Goal: Communication & Community: Answer question/provide support

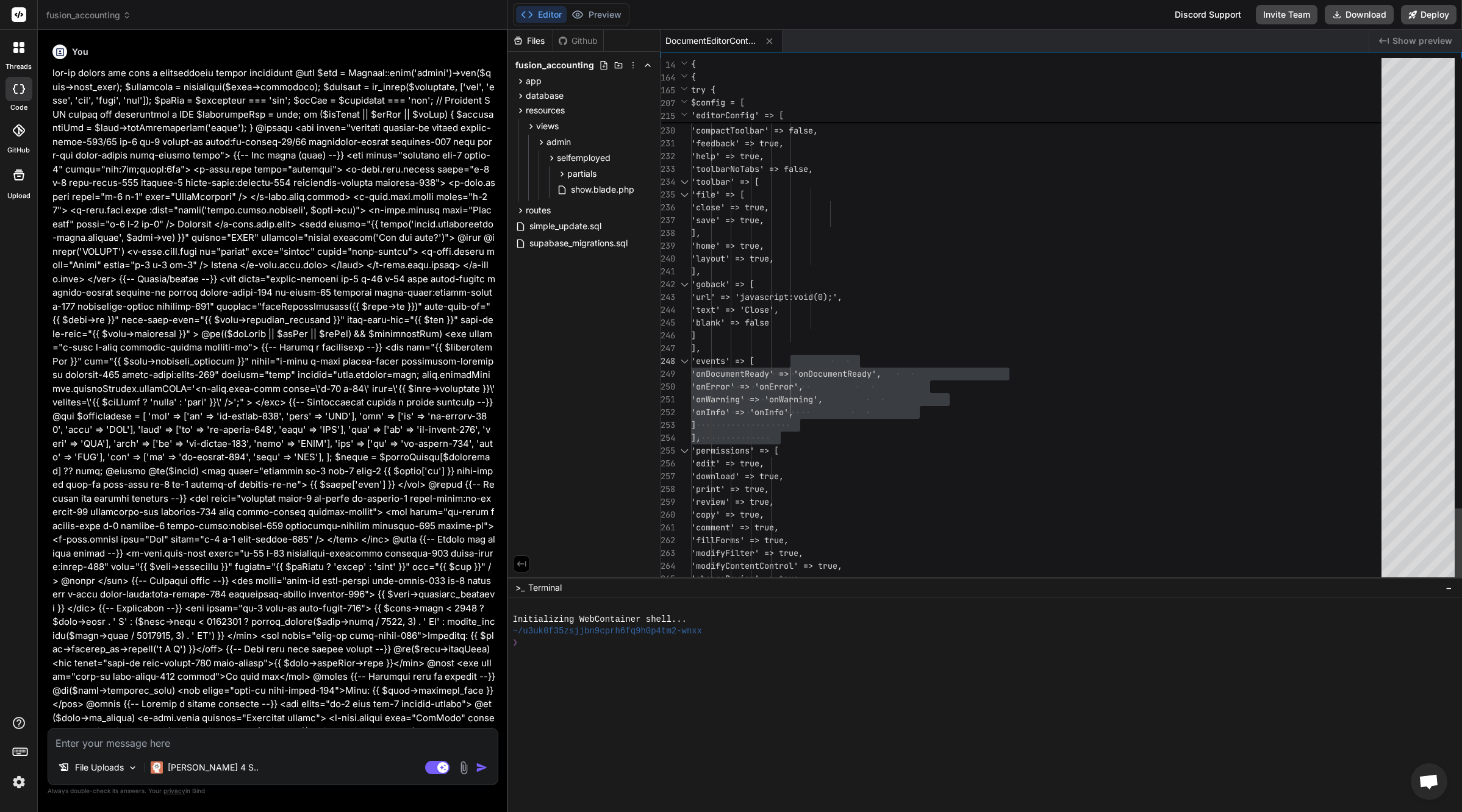
scroll to position [90, 0]
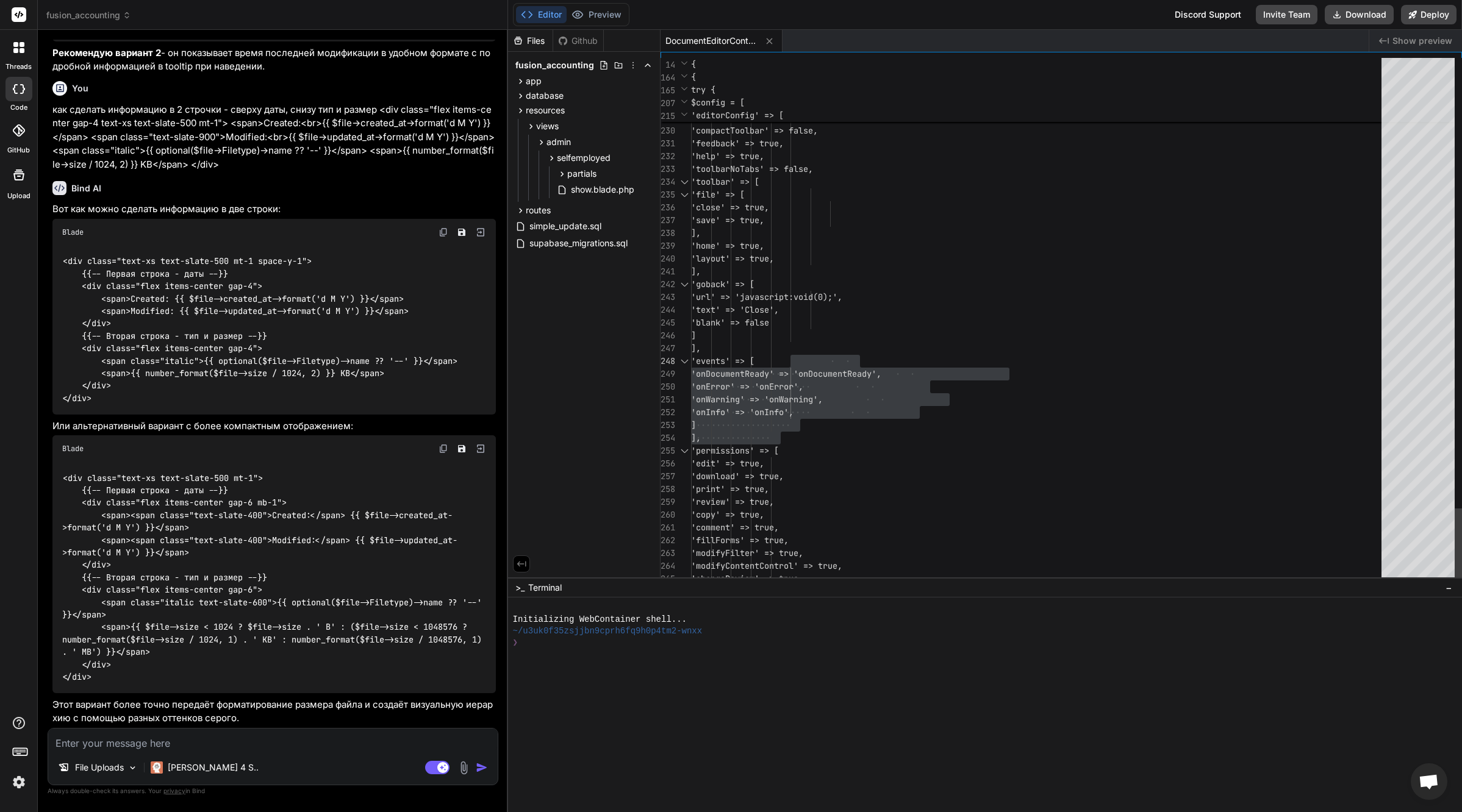
type textarea "'feedback' => true, 'help' => true, 'toolbarNoTabs' => false, 'toolbar' => [ 'f…"
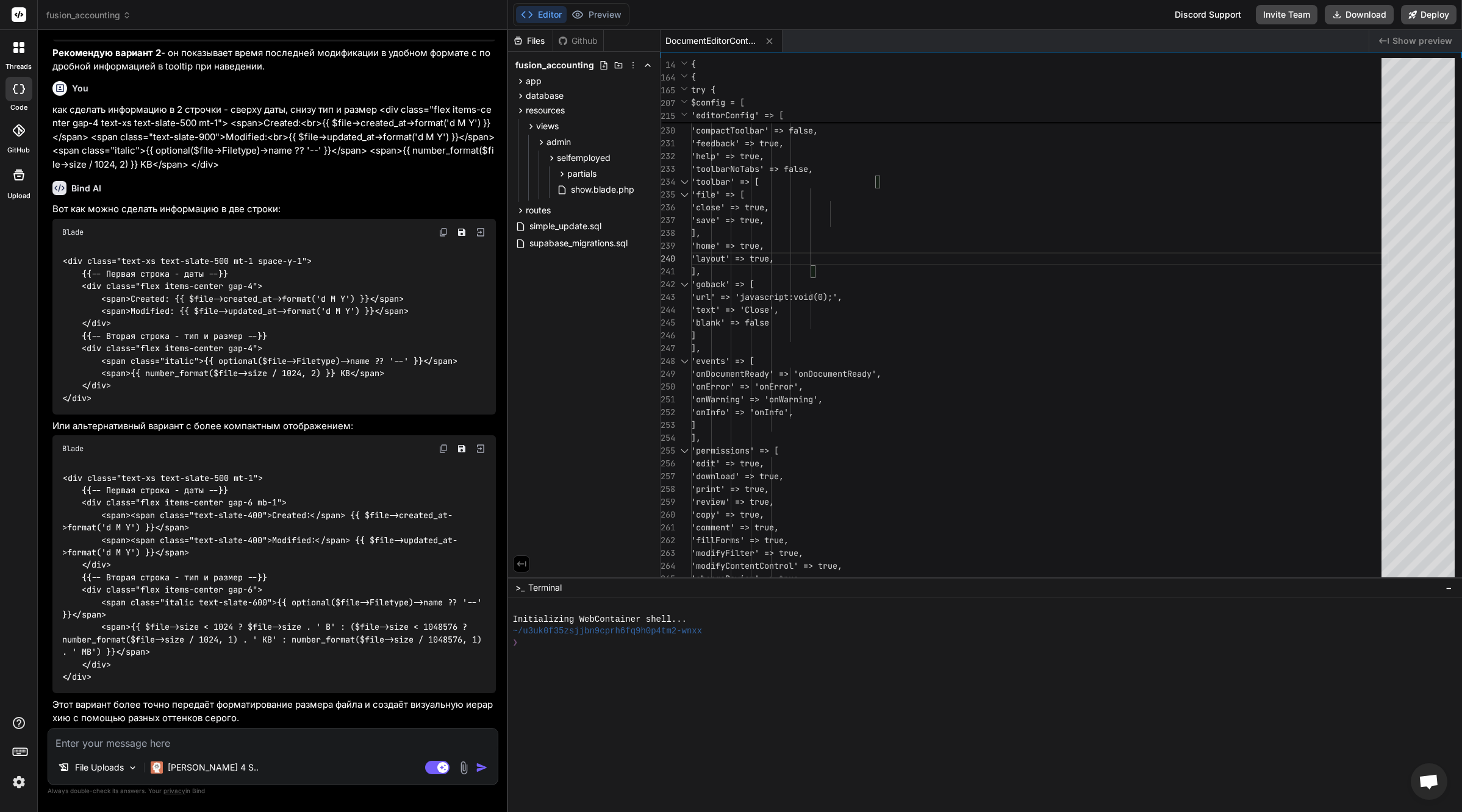
click at [173, 743] on textarea at bounding box center [273, 740] width 449 height 22
type textarea "r"
type textarea "x"
type textarea "rj"
type textarea "x"
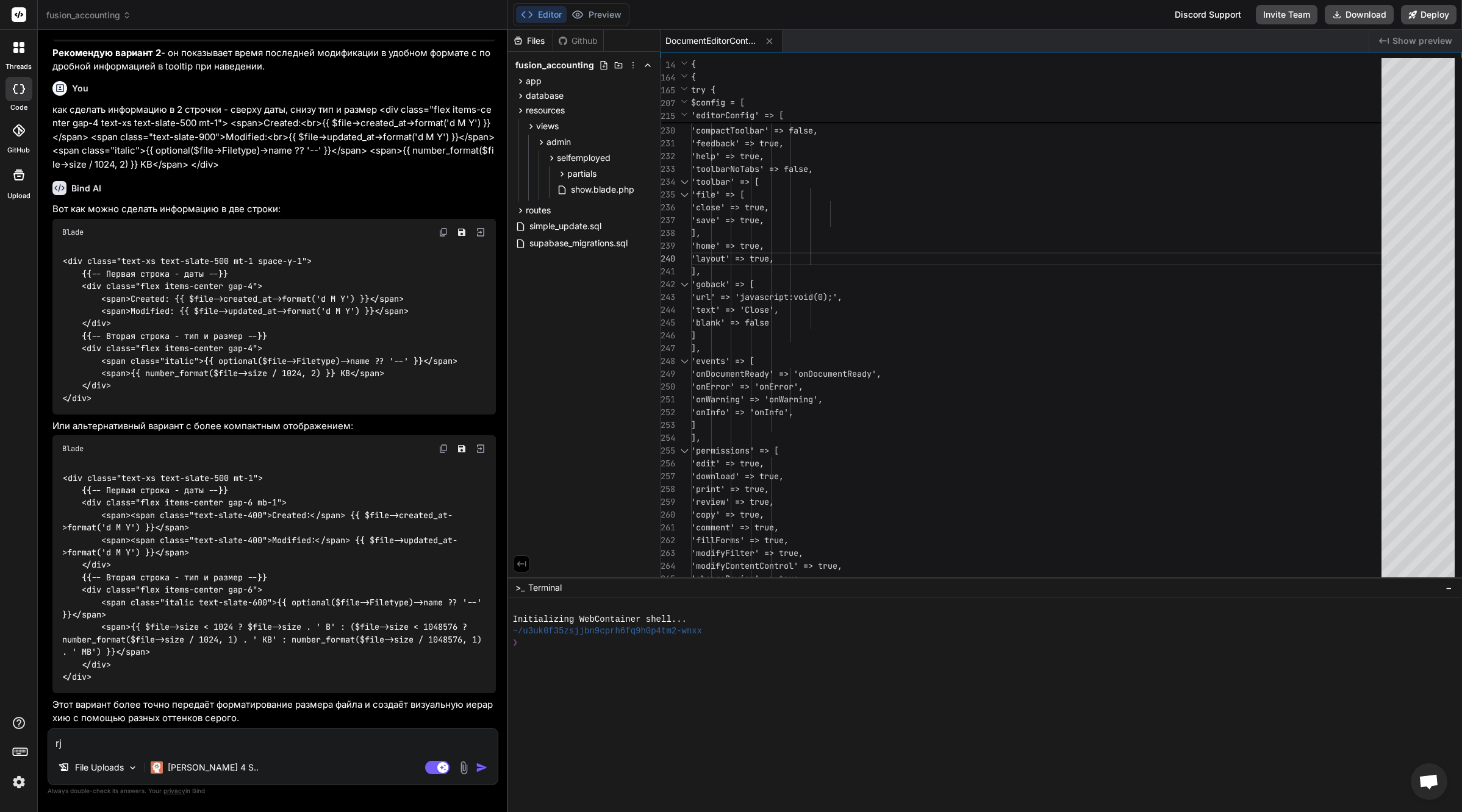
type textarea "rj"
type textarea "x"
type textarea "r"
type textarea "ког"
type textarea "x"
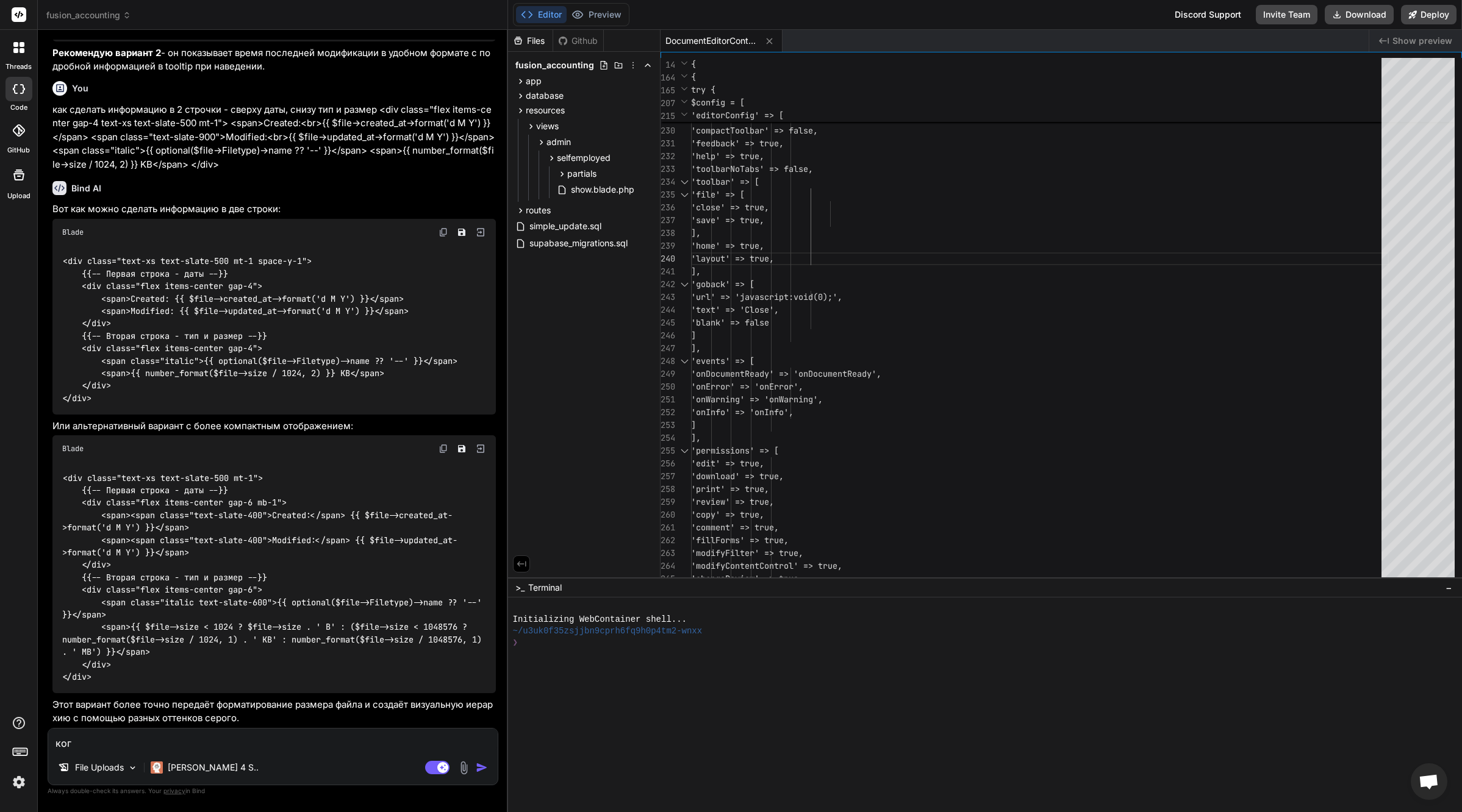
type textarea "когд"
type textarea "x"
type textarea "когда"
type textarea "x"
type textarea "когда"
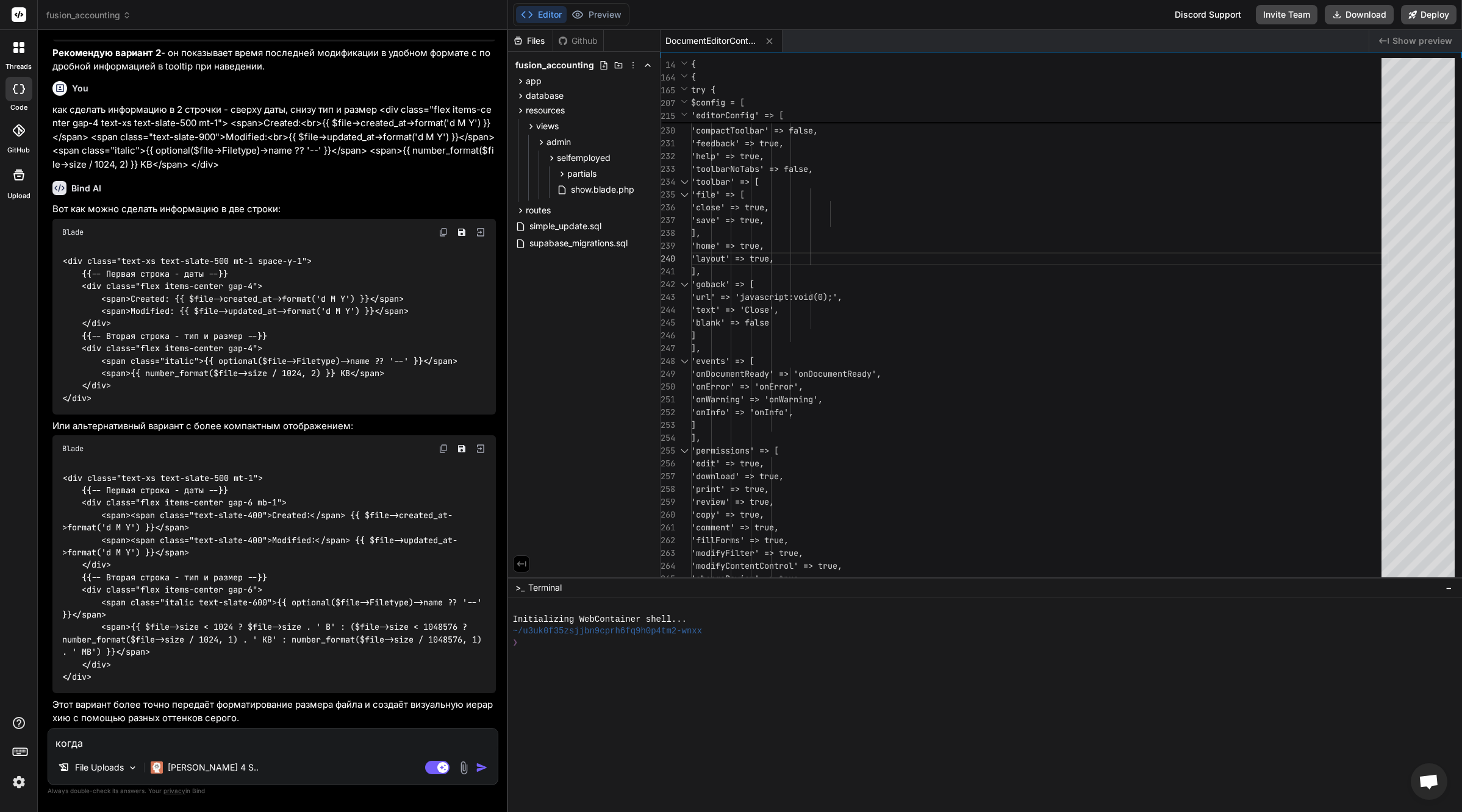
type textarea "x"
type textarea "когда я"
type textarea "x"
type textarea "когда я"
type textarea "x"
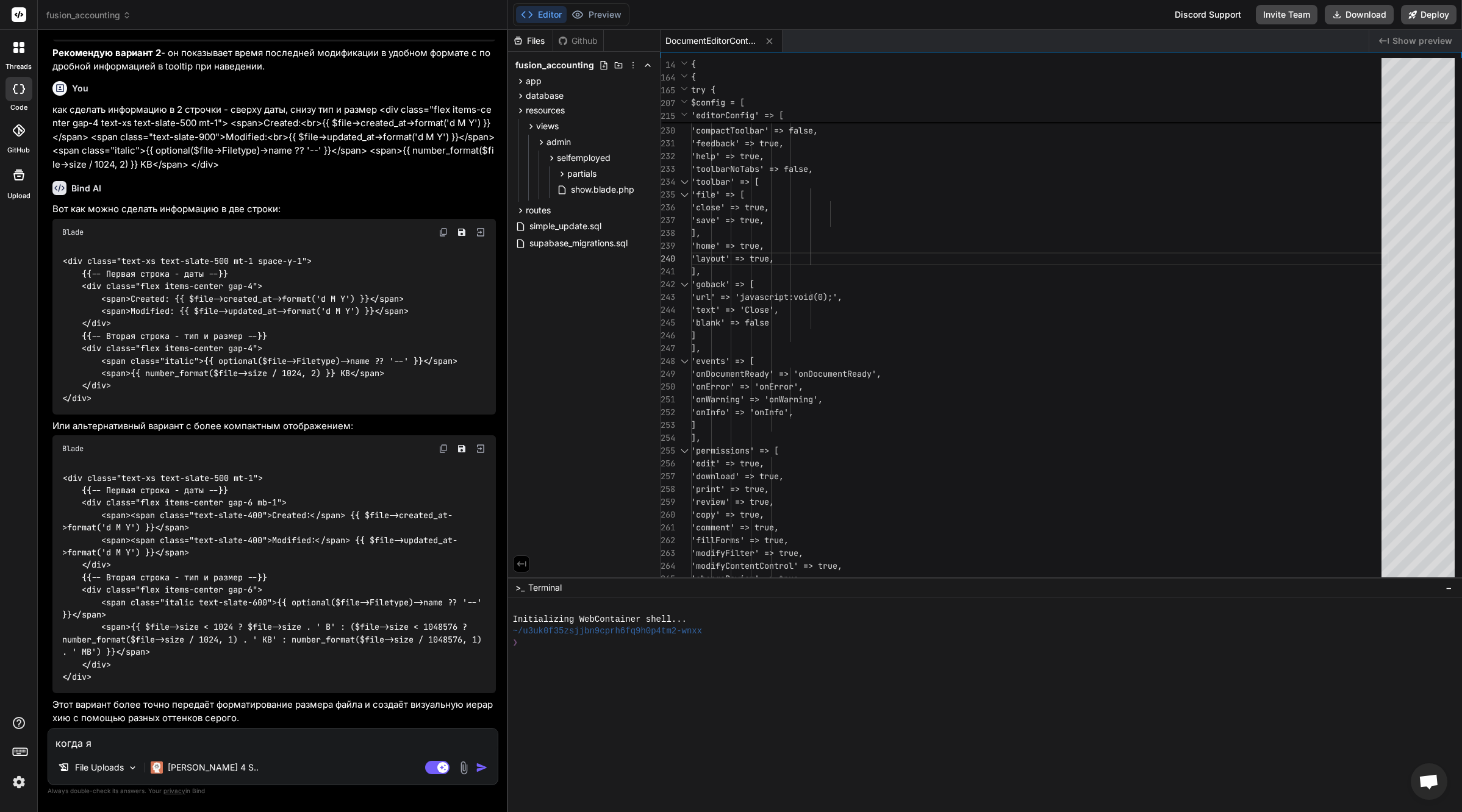
type textarea "когда я о"
type textarea "x"
type textarea "когда я от"
type textarea "x"
type textarea "когда я отк"
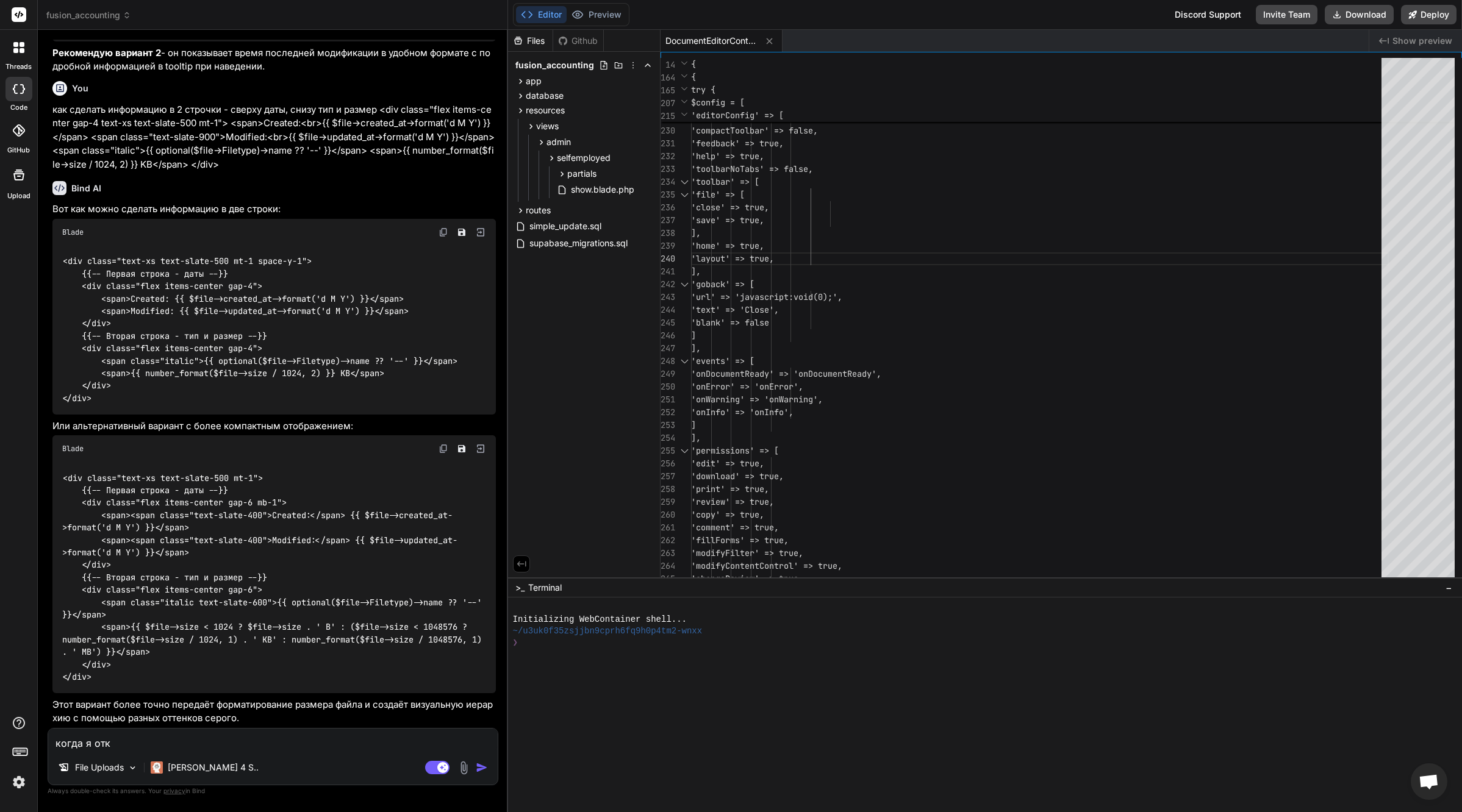
type textarea "x"
type textarea "когда я откр"
type textarea "x"
type textarea "когда я откры"
type textarea "x"
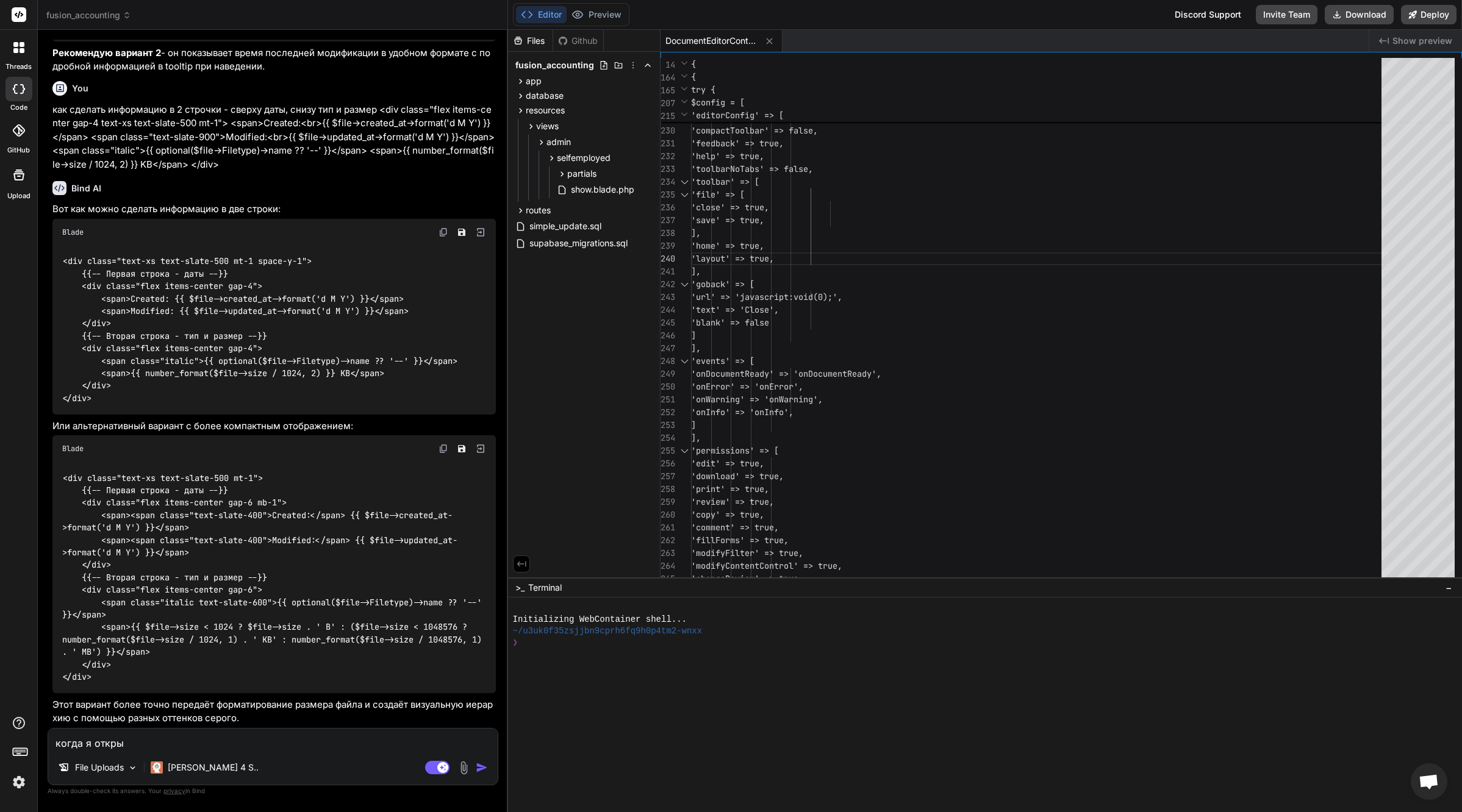
type textarea "когда я открыв"
type textarea "x"
type textarea "когда я открыва"
type textarea "x"
type textarea "когда я открываю"
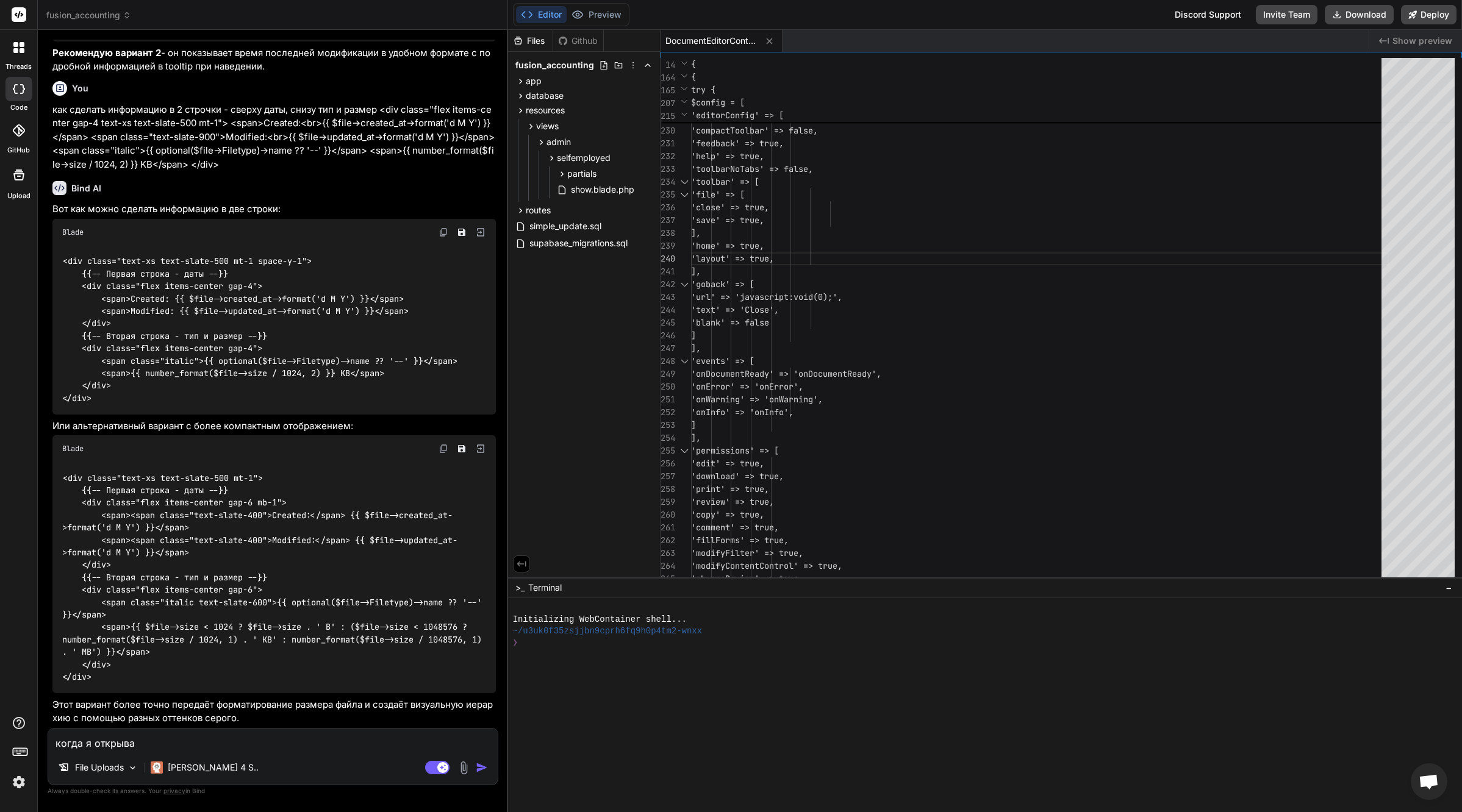
type textarea "x"
type textarea "когда я открываю"
type textarea "x"
type textarea "когда я открываю ф"
type textarea "x"
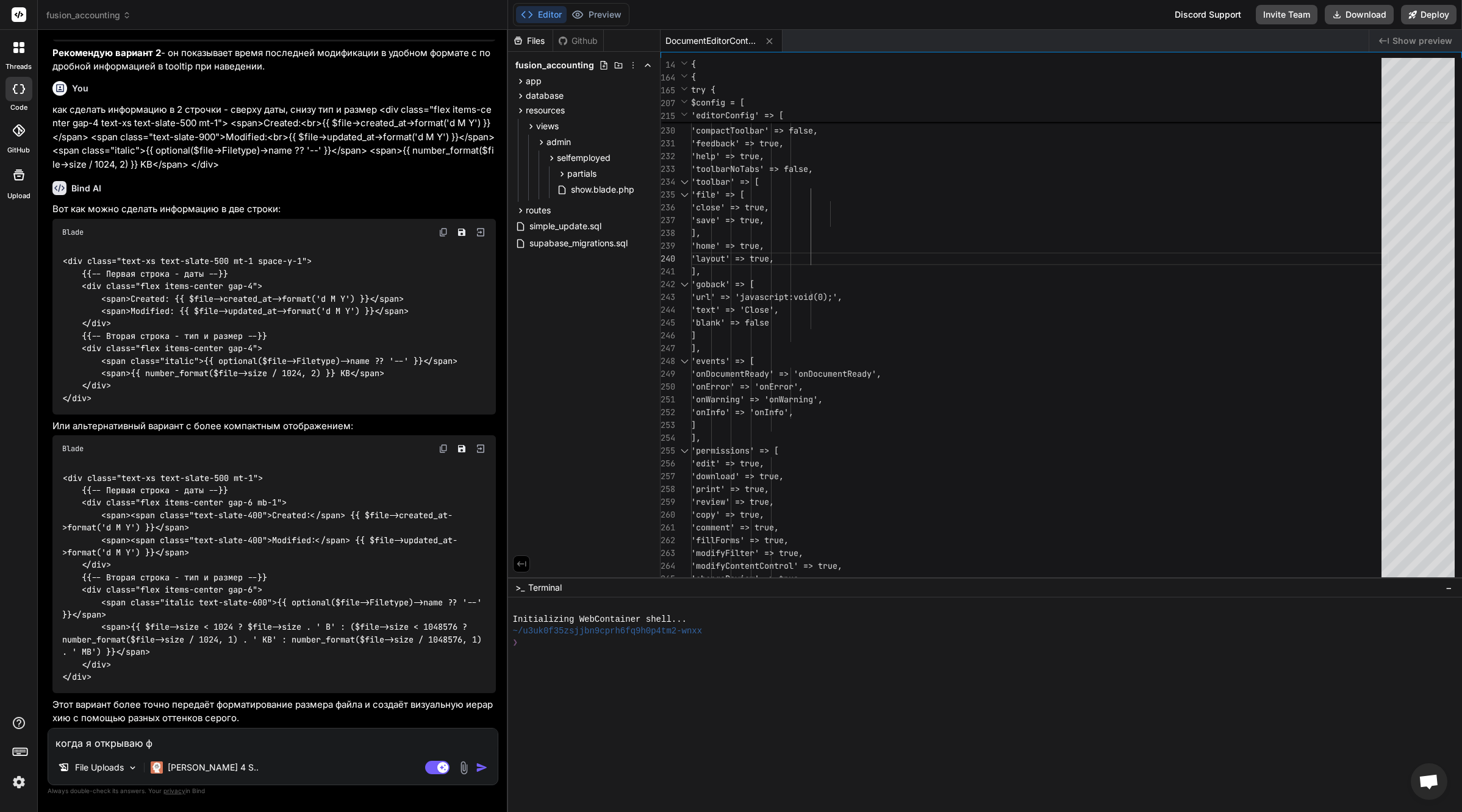
type textarea "когда я открываю фа"
type textarea "x"
type textarea "когда я открываю фай"
type textarea "x"
type textarea "когда я открываю файл"
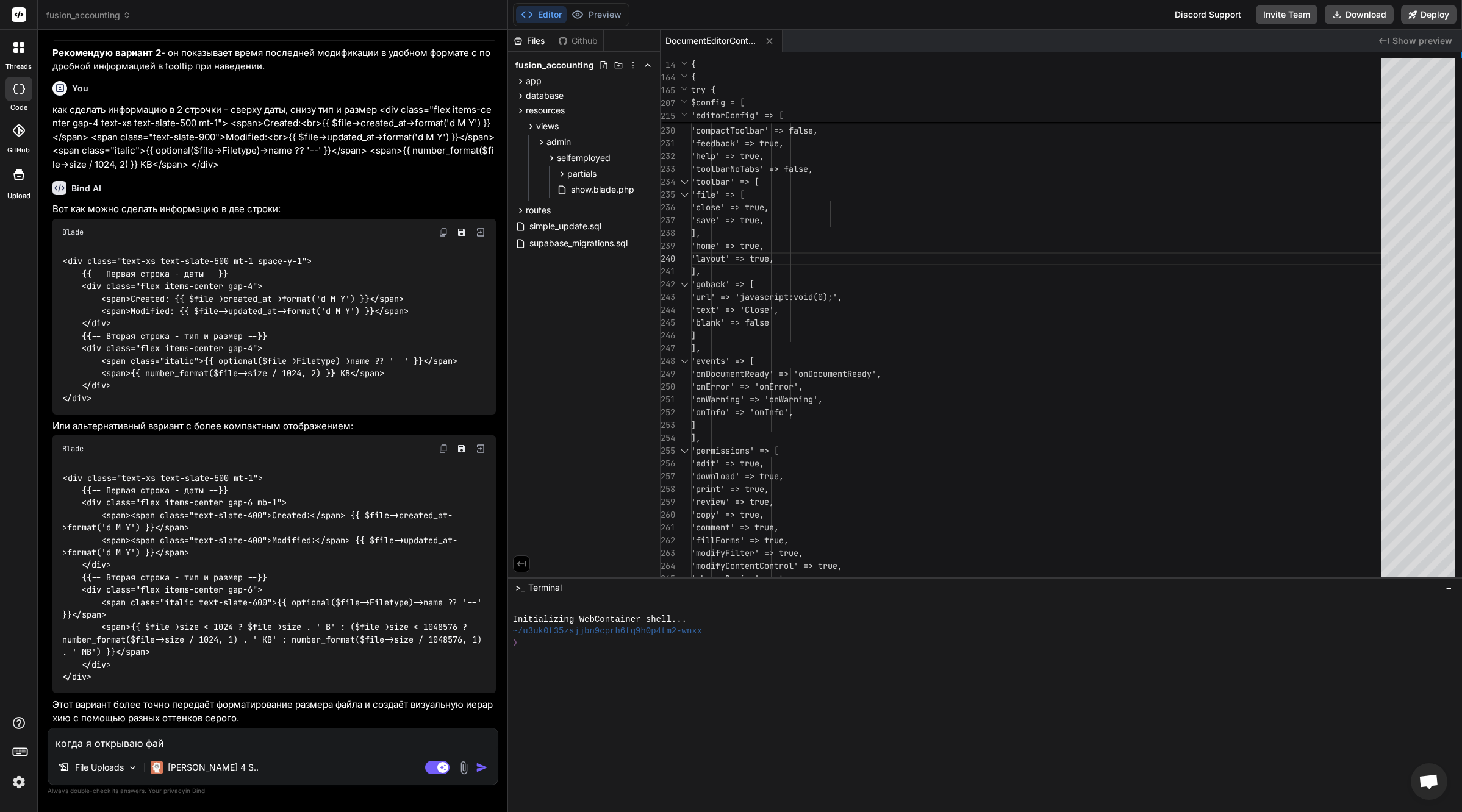
type textarea "x"
type textarea "когда я открываю файл"
type textarea "x"
type textarea "когда я открываю файл д"
type textarea "x"
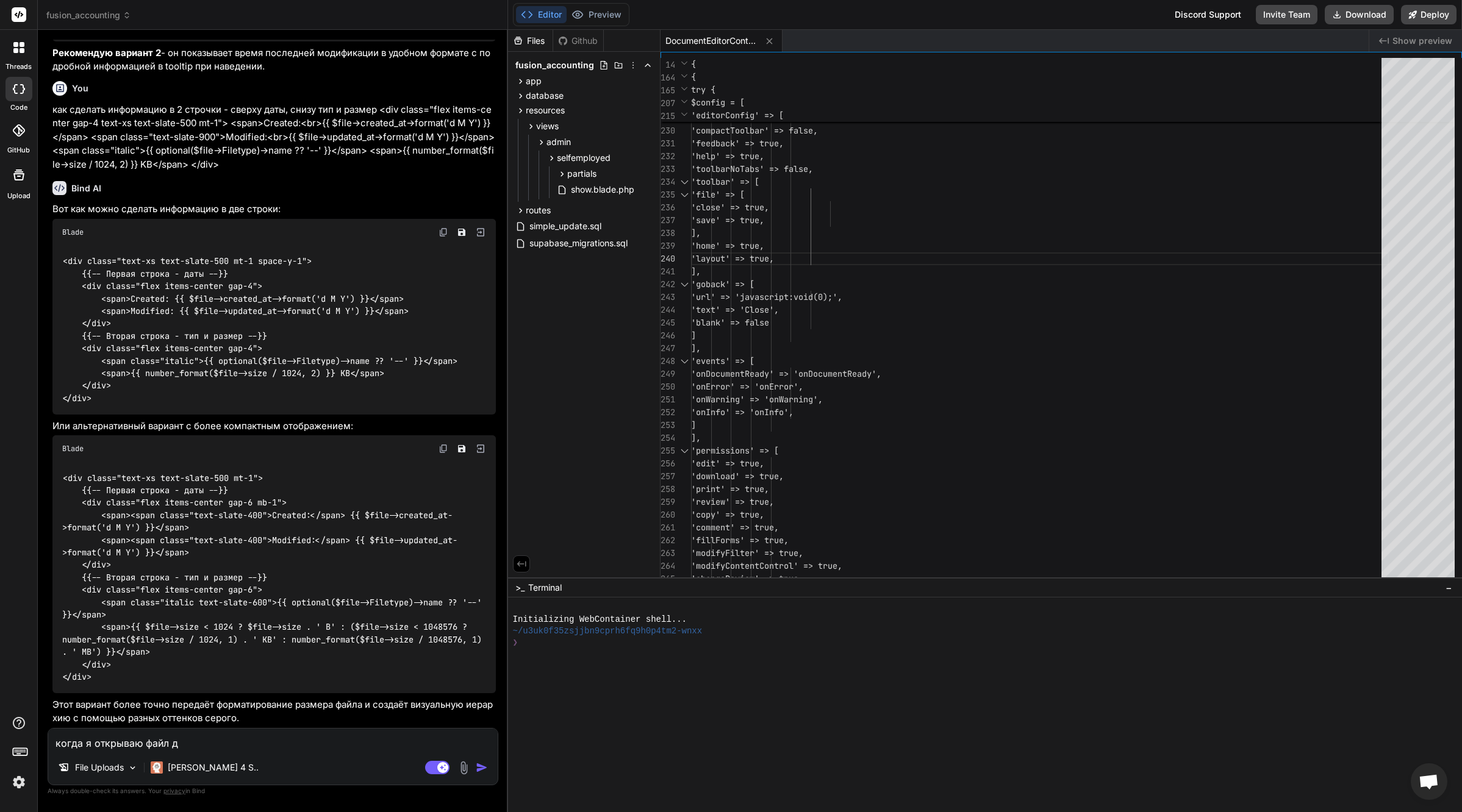
type textarea "когда я открываю файл дл"
type textarea "x"
type textarea "когда я открываю файл для"
type textarea "x"
type textarea "когда я открываю файл для"
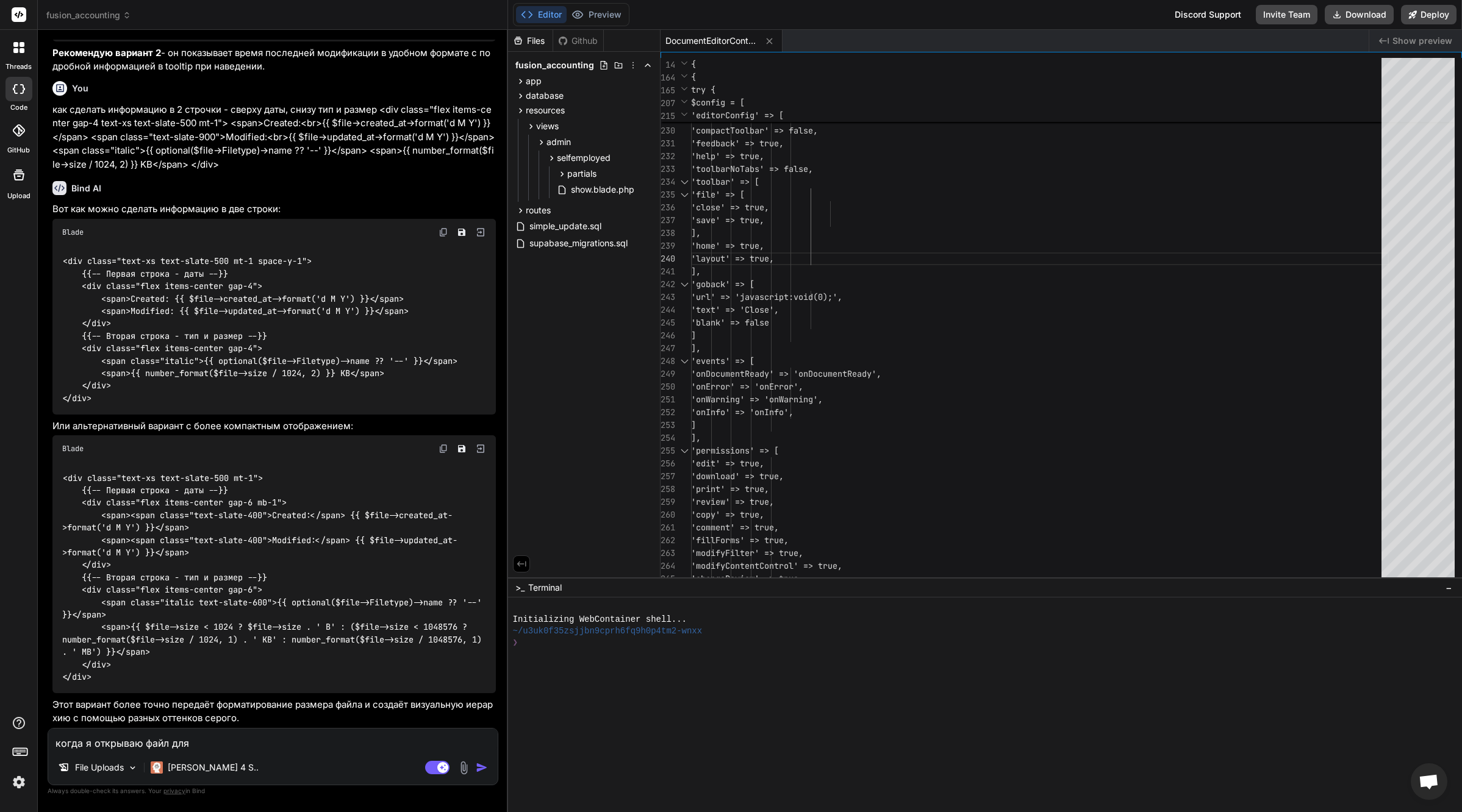
type textarea "x"
type textarea "когда я открываю файл для р"
type textarea "x"
type textarea "когда я открываю файл для ре"
type textarea "x"
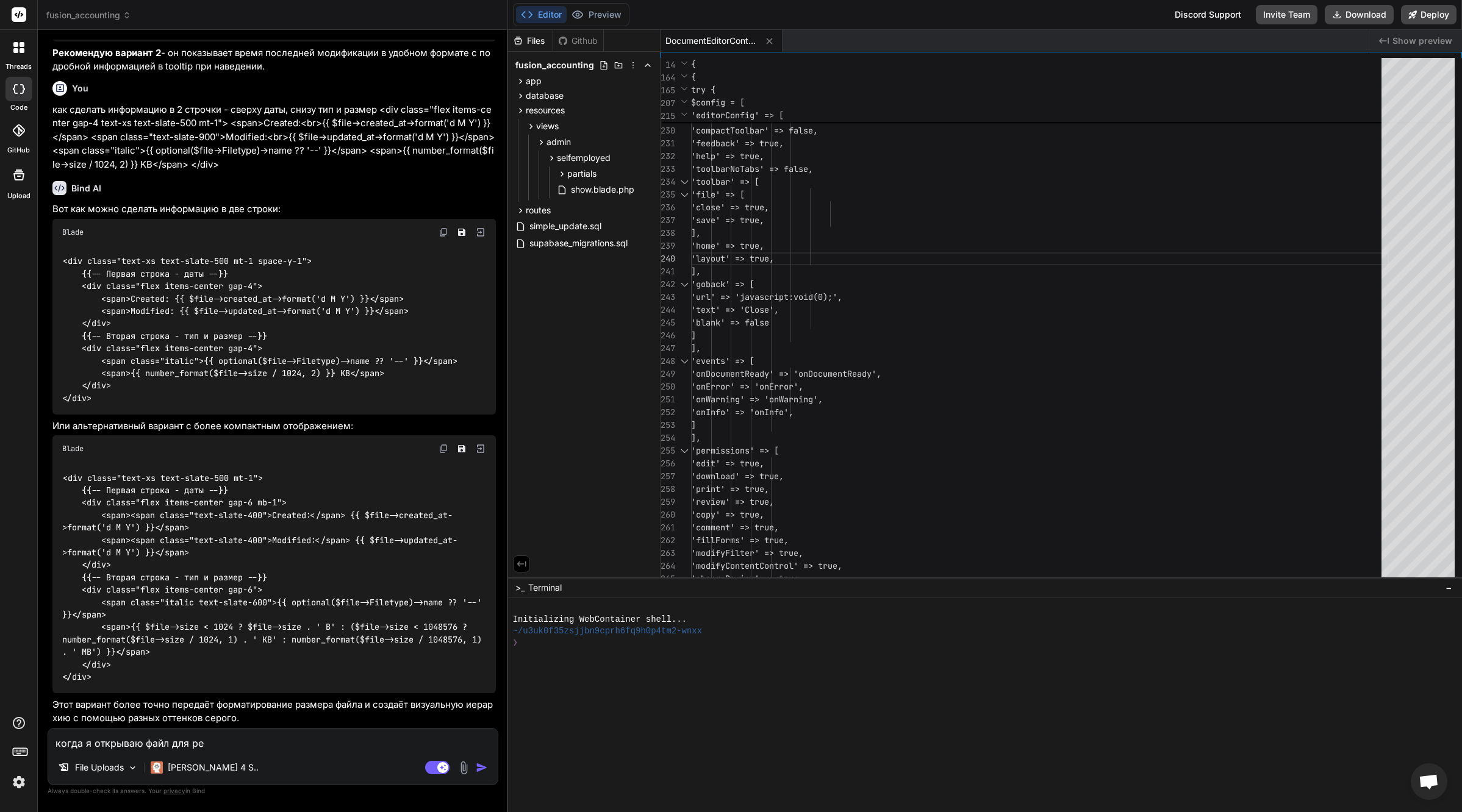
type textarea "когда я открываю файл для ред"
type textarea "x"
type textarea "когда я открываю файл для реда"
type textarea "x"
type textarea "когда я открываю файл для редак"
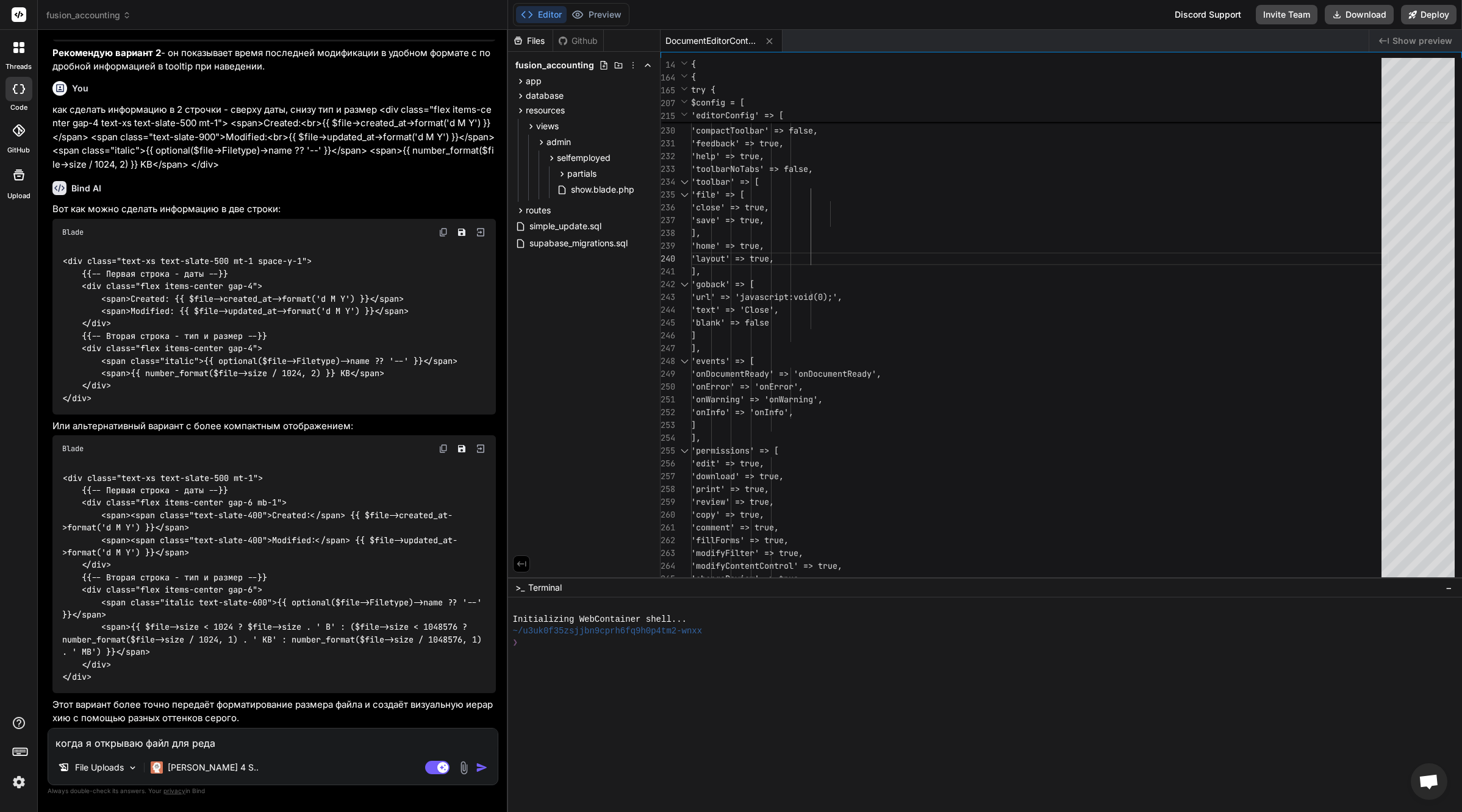
type textarea "x"
type textarea "когда я открываю файл для редакт"
type textarea "x"
type textarea "когда я открываю файл для редакти"
type textarea "x"
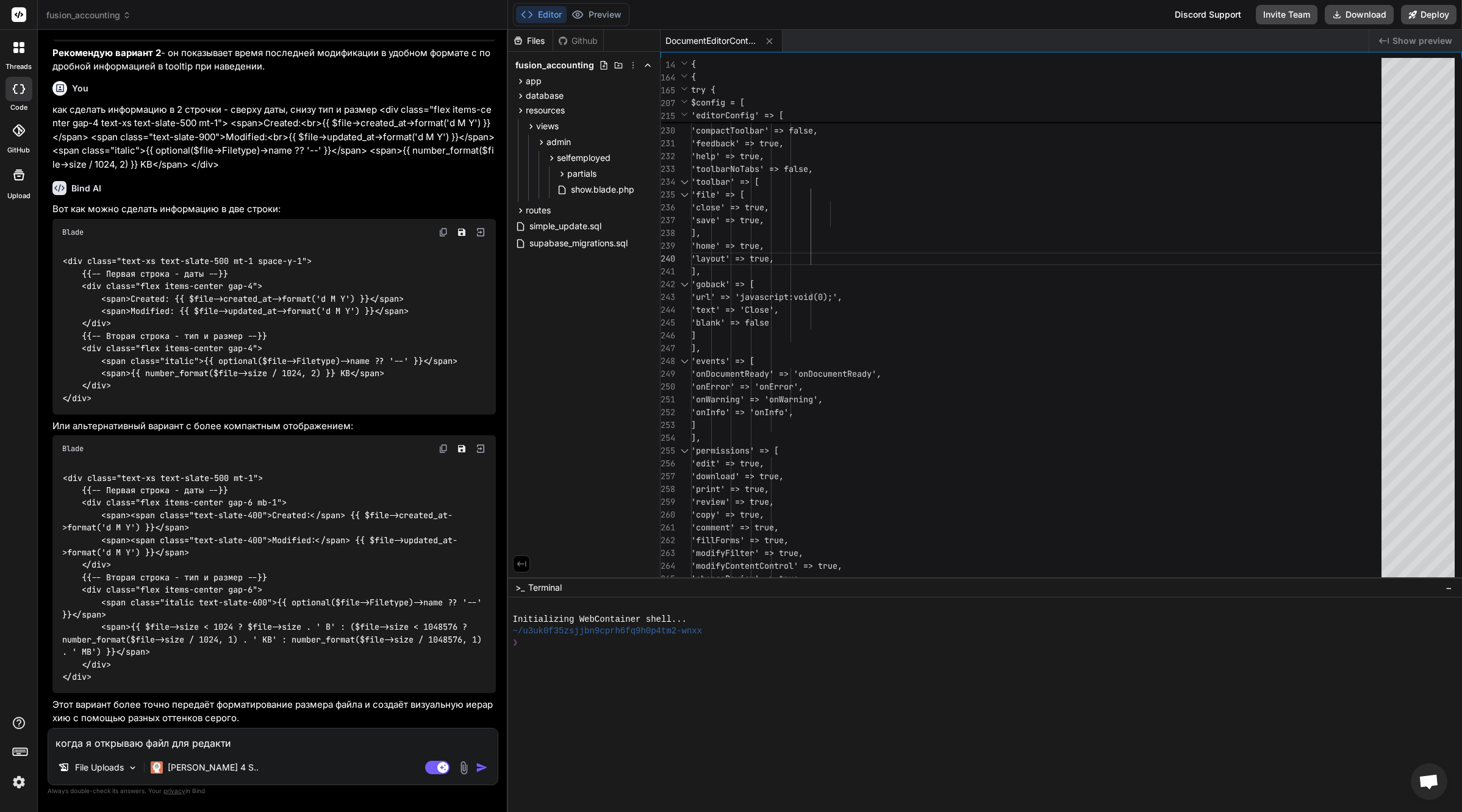
type textarea "когда я открываю файл для редактир"
type textarea "x"
type textarea "когда я открываю файл для редактиро"
type textarea "x"
type textarea "когда я открываю файл для редактиров"
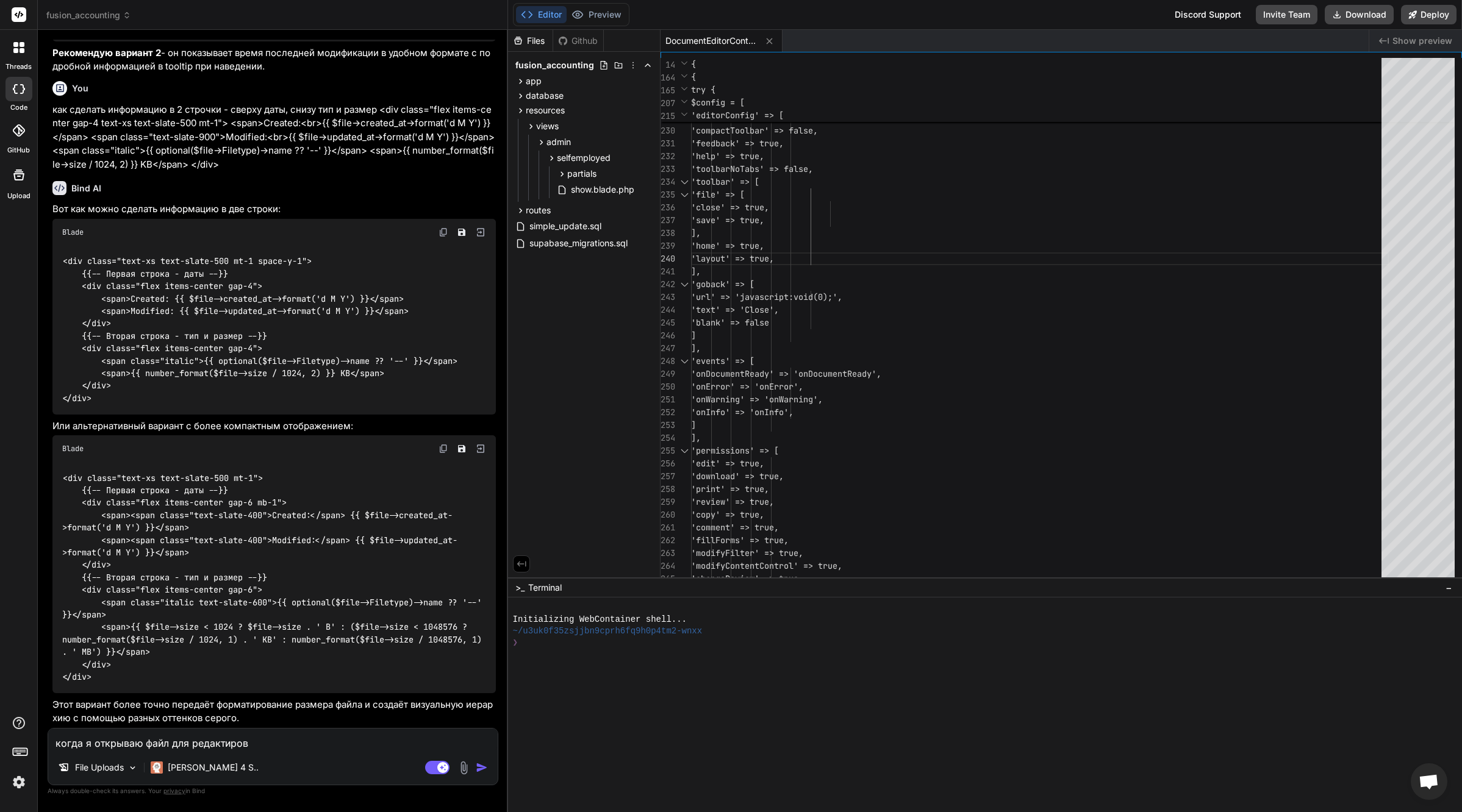
type textarea "x"
type textarea "когда я открываю файл для редактирова"
type textarea "x"
type textarea "когда я открываю файл для редактирован"
type textarea "x"
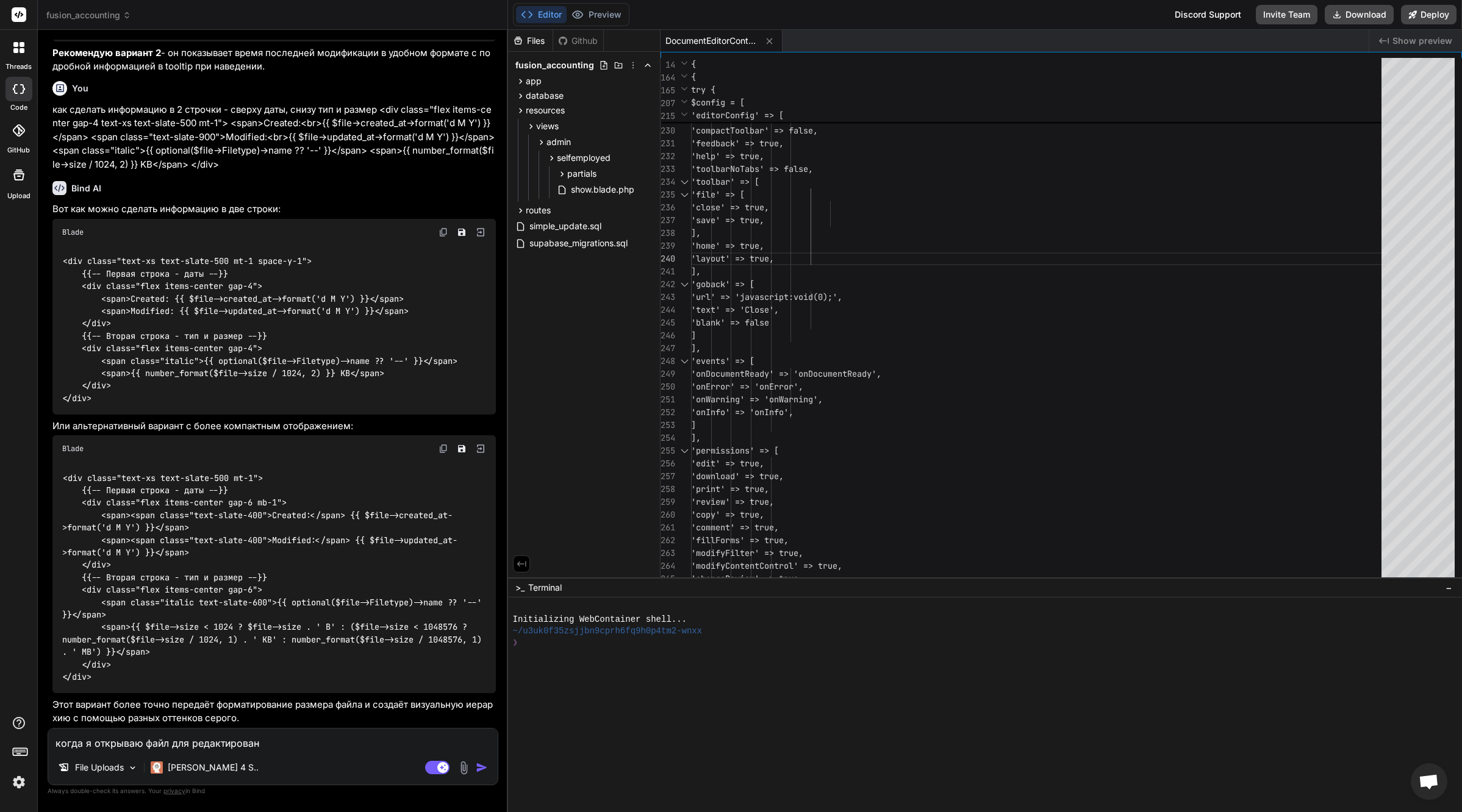
type textarea "когда я открываю файл для редактировани"
type textarea "x"
type textarea "когда я открываю файл для редактирования"
type textarea "x"
type textarea "когда я открываю файл для редактирования"
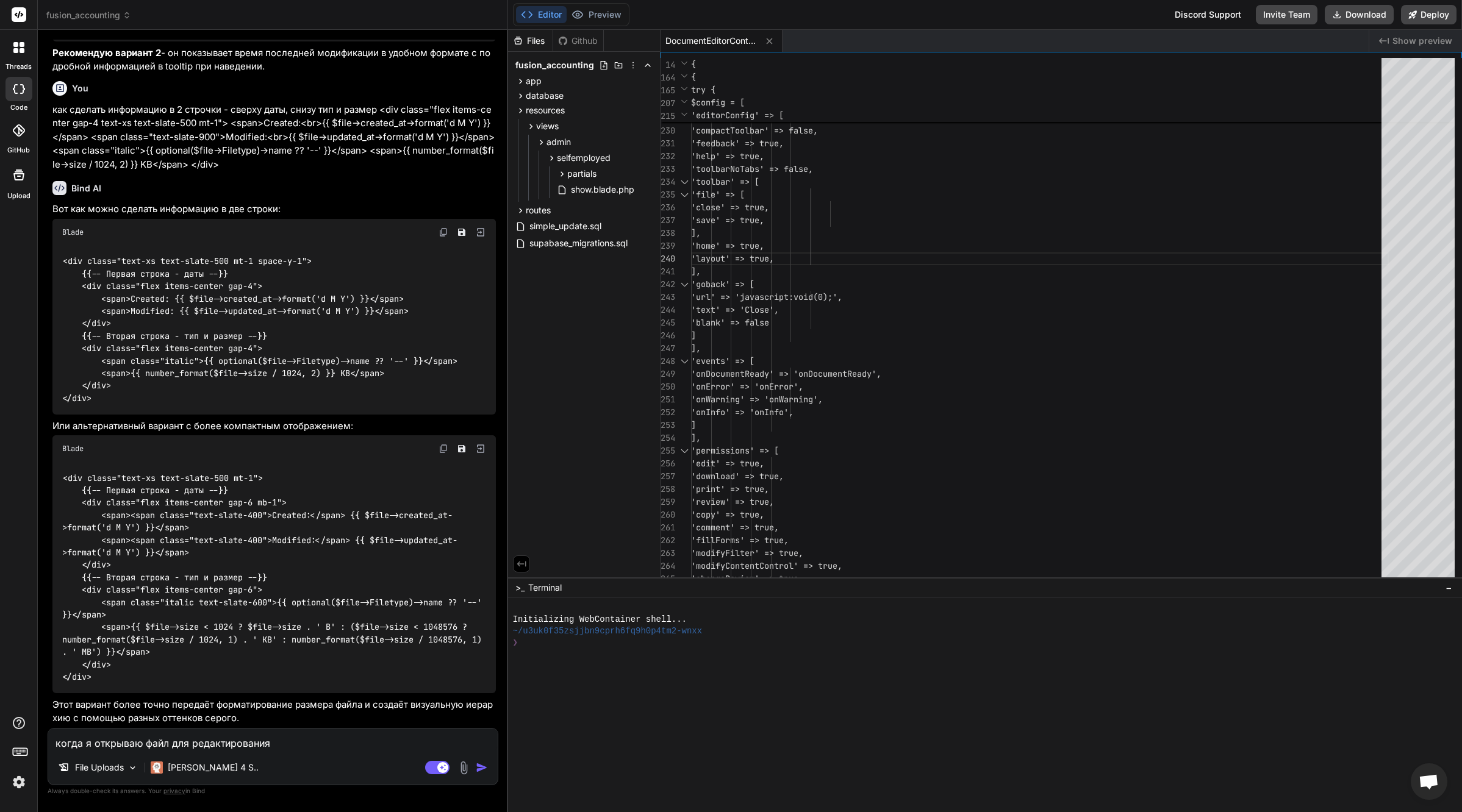
type textarea "x"
type textarea "когда я открываю файл для редактирования в"
type textarea "x"
type textarea "когда я открываю файл для редактирования в"
type textarea "x"
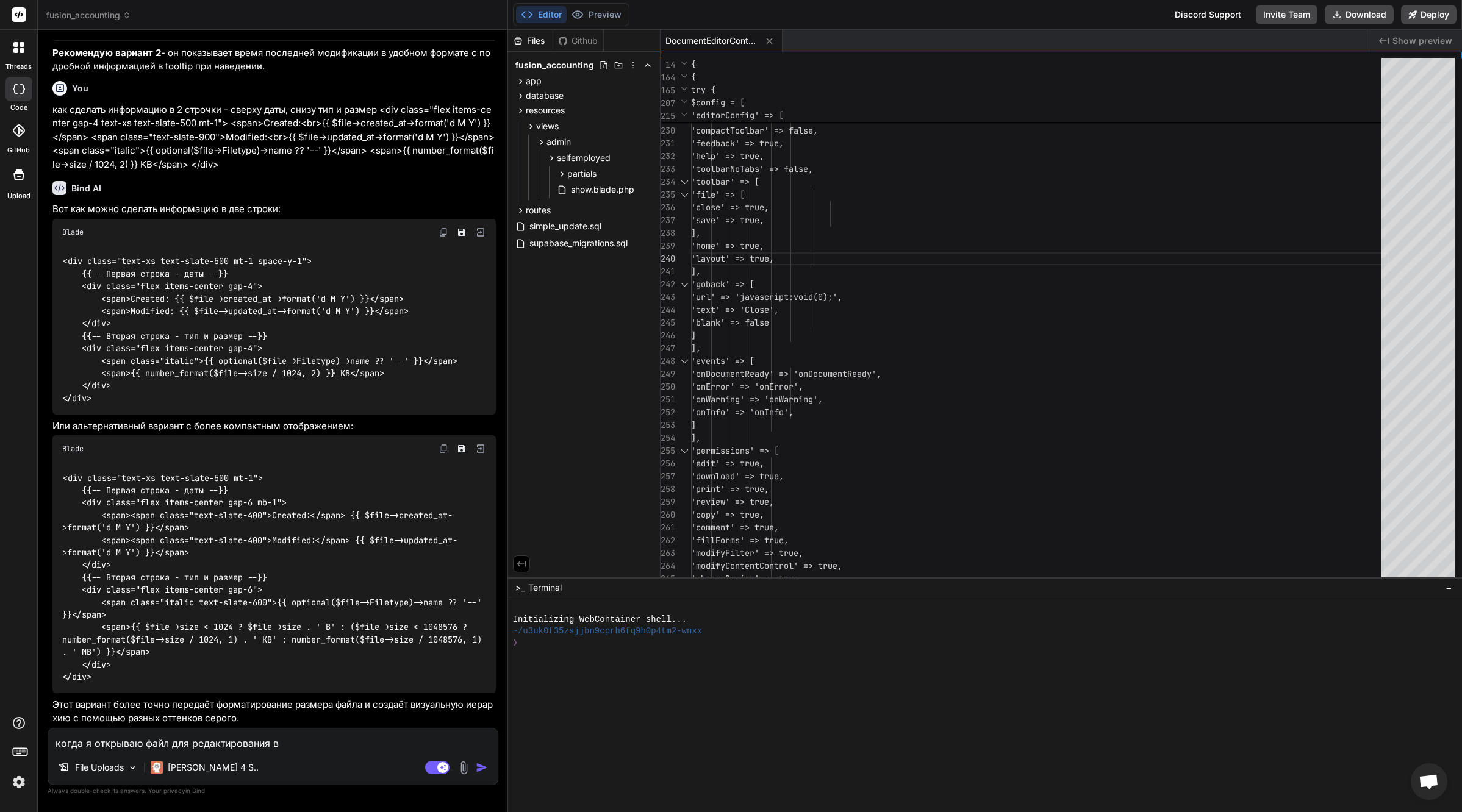
type textarea "когда я открываю файл для редактирования в м"
type textarea "x"
type textarea "когда я открываю файл для редактирования в мо"
type textarea "x"
type textarea "когда я открываю файл для редактирования в мод"
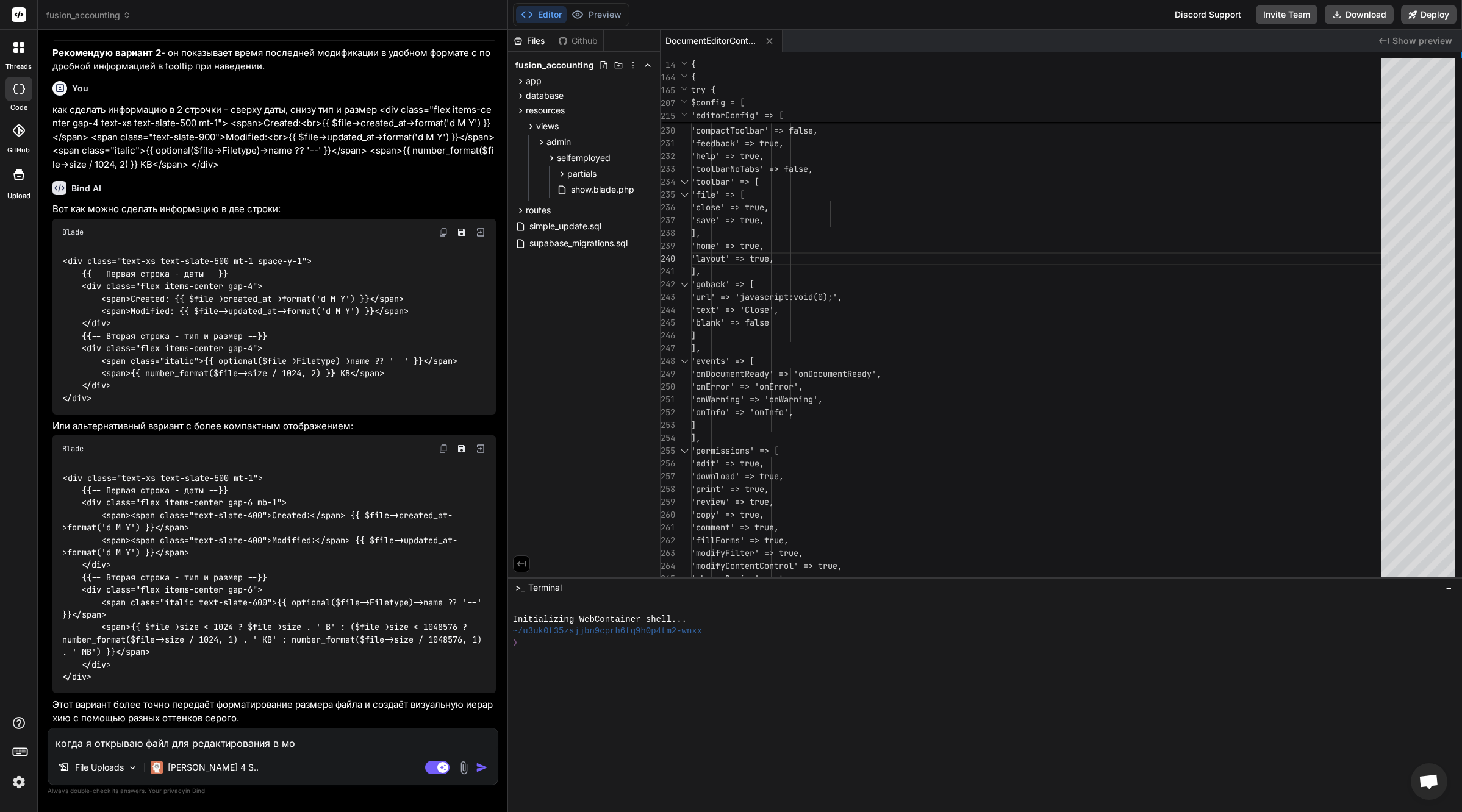
type textarea "x"
type textarea "когда я открываю файл для редактирования в мода"
type textarea "x"
type textarea "когда я открываю файл для редактирования в модал"
type textarea "x"
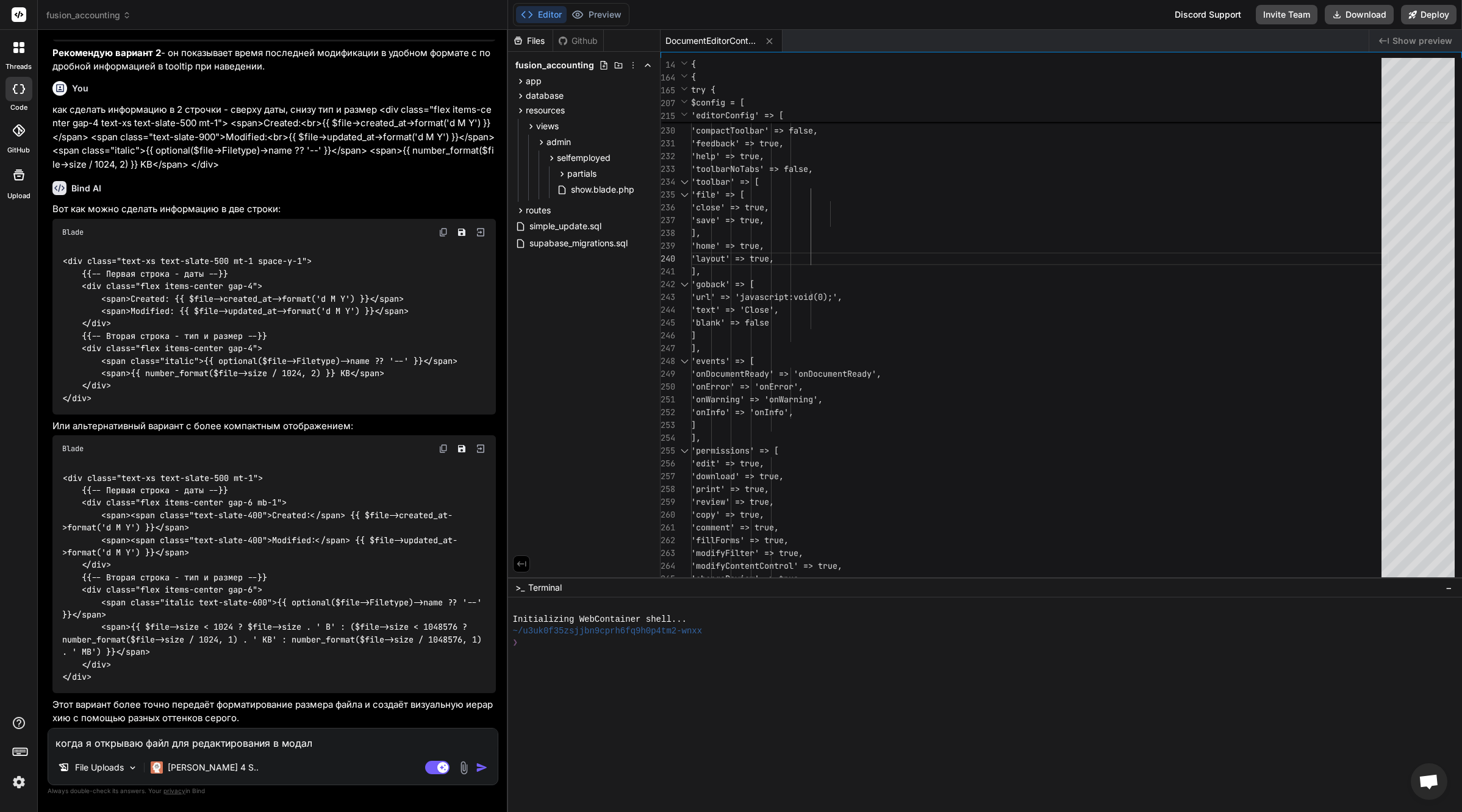
type textarea "когда я открываю файл для редактирования в модалк"
type textarea "x"
type textarea "когда я открываю файл для редактирования в модалке"
type textarea "x"
type textarea "когда я открываю файл для редактирования в модалке"
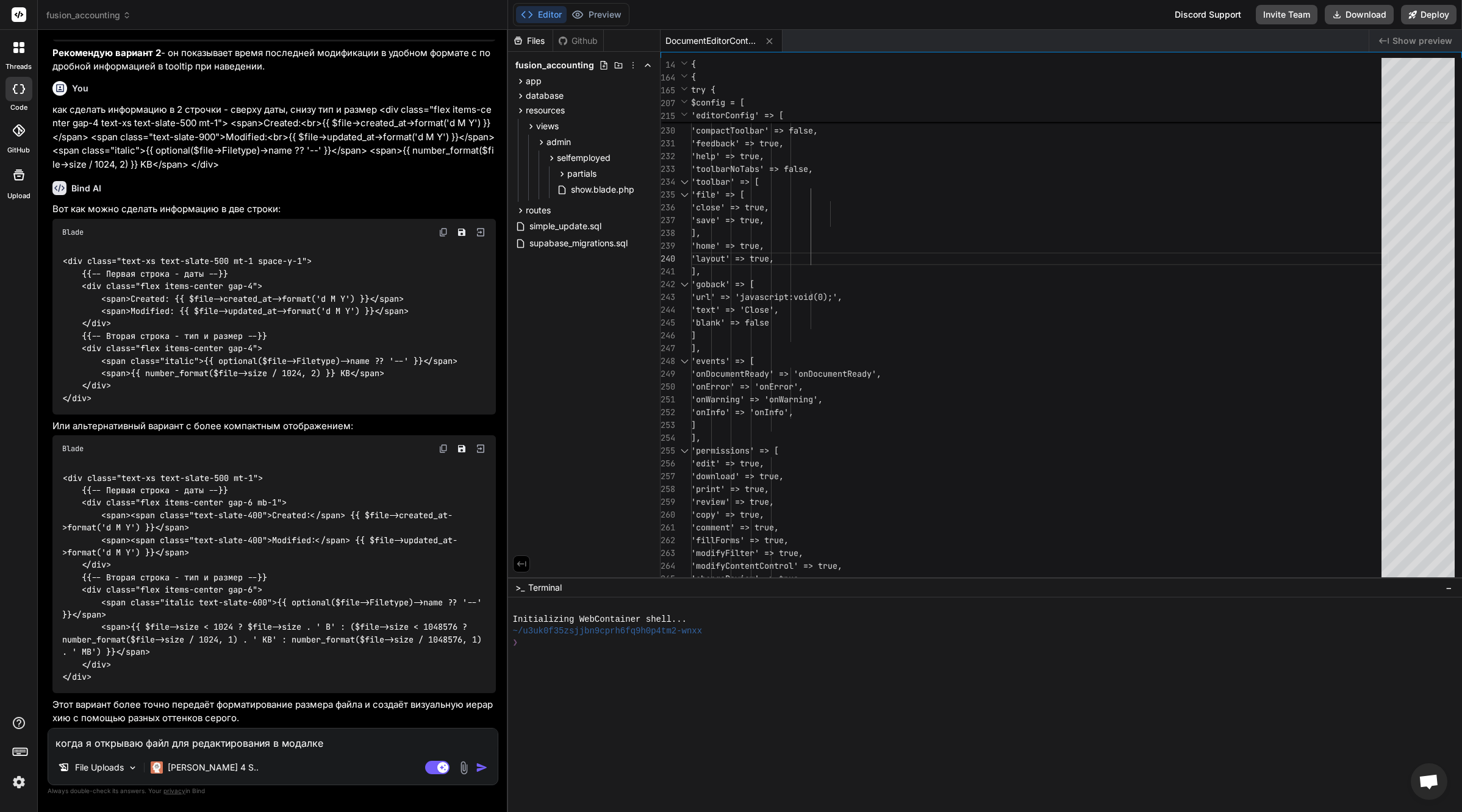
type textarea "x"
type textarea "когда я открываю файл для редактирования в модалке с"
type textarea "x"
type textarea "когда я открываю файл для редактирования в модалке ср"
type textarea "x"
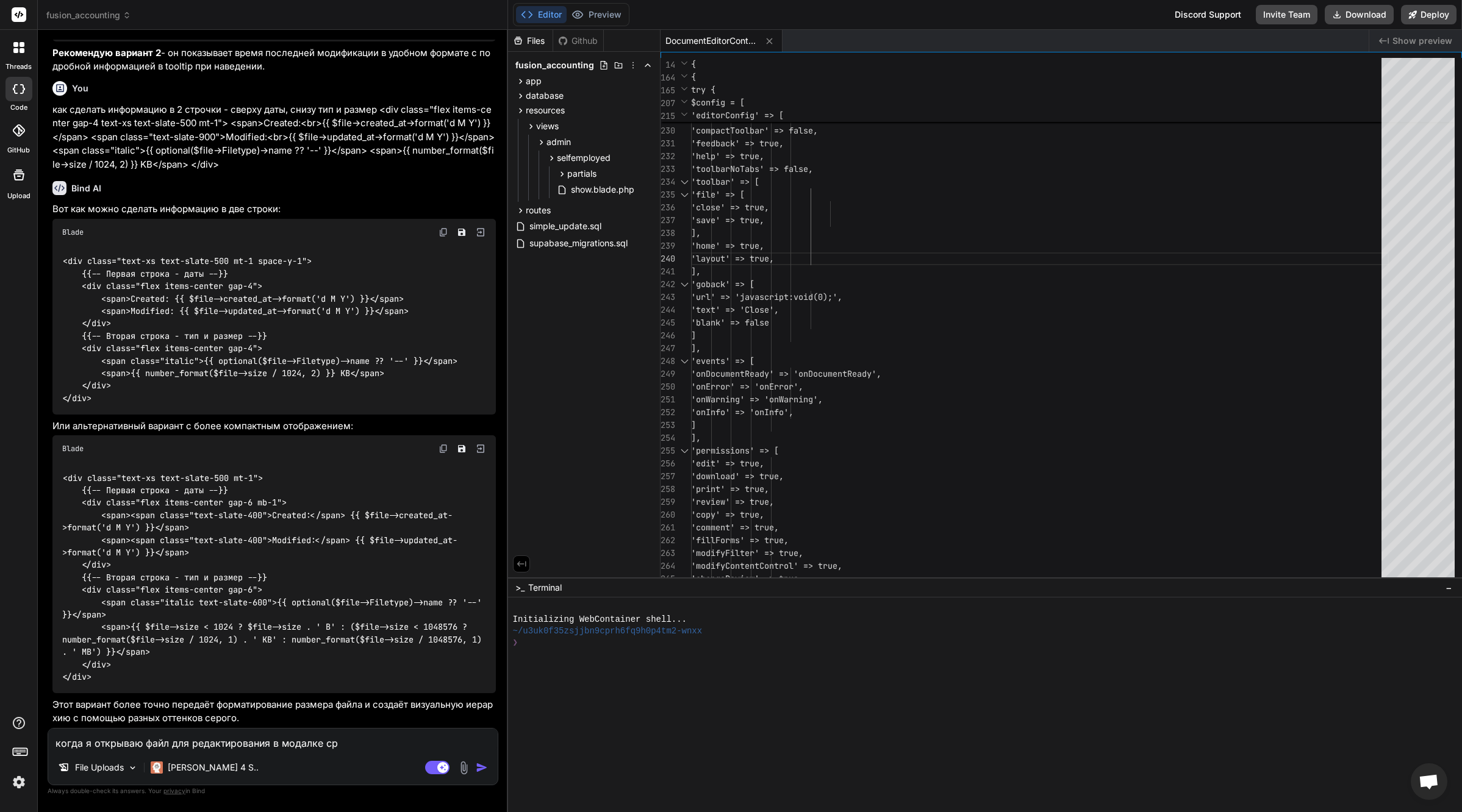
type textarea "когда я открываю файл для редактирования в модалке сре"
type textarea "x"
type textarea "когда я открываю файл для редактирования в модалке [DATE]"
type textarea "x"
type textarea "когда я открываю файл для редактирования в модалке сре"
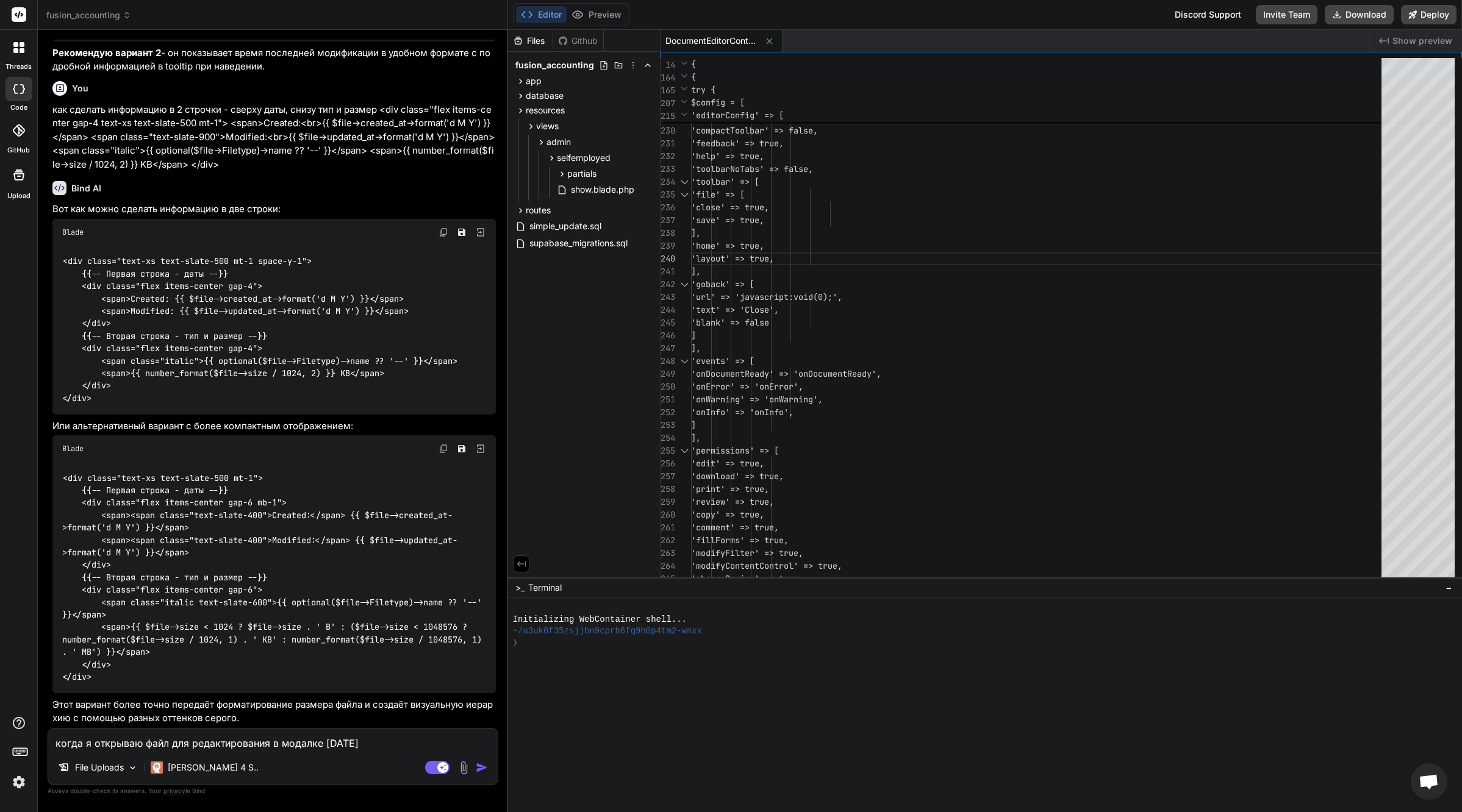
type textarea "x"
type textarea "когда я открываю файл для редактирования в модалке ср"
type textarea "x"
type textarea "когда я открываю файл для редактирования в модалке с"
type textarea "x"
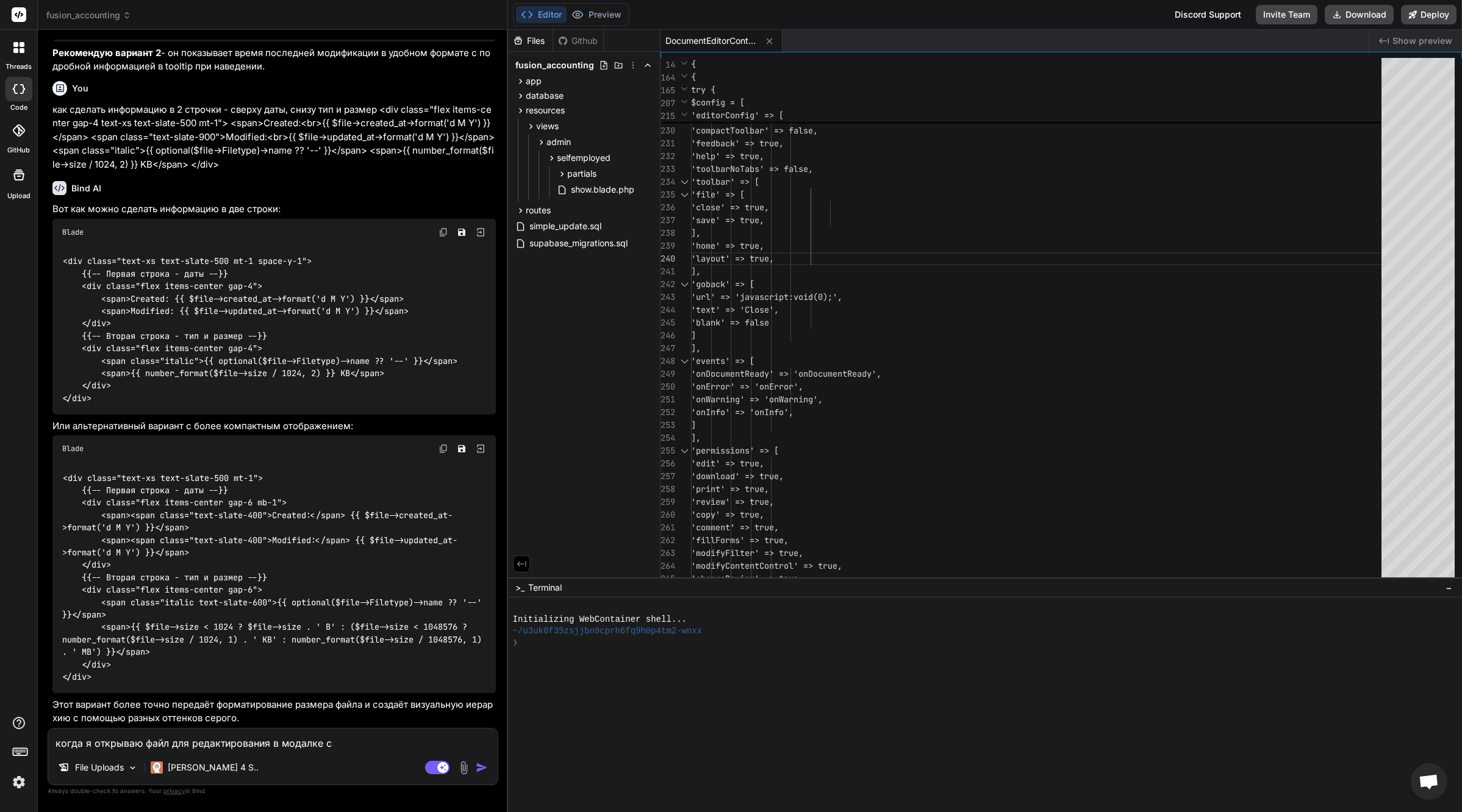
type textarea "когда я открываю файл для редактирования в модалке"
type textarea "x"
type textarea "когда я открываю файл для редактирования в модалке п"
type textarea "x"
type textarea "когда я открываю файл для редактирования в модалке пр"
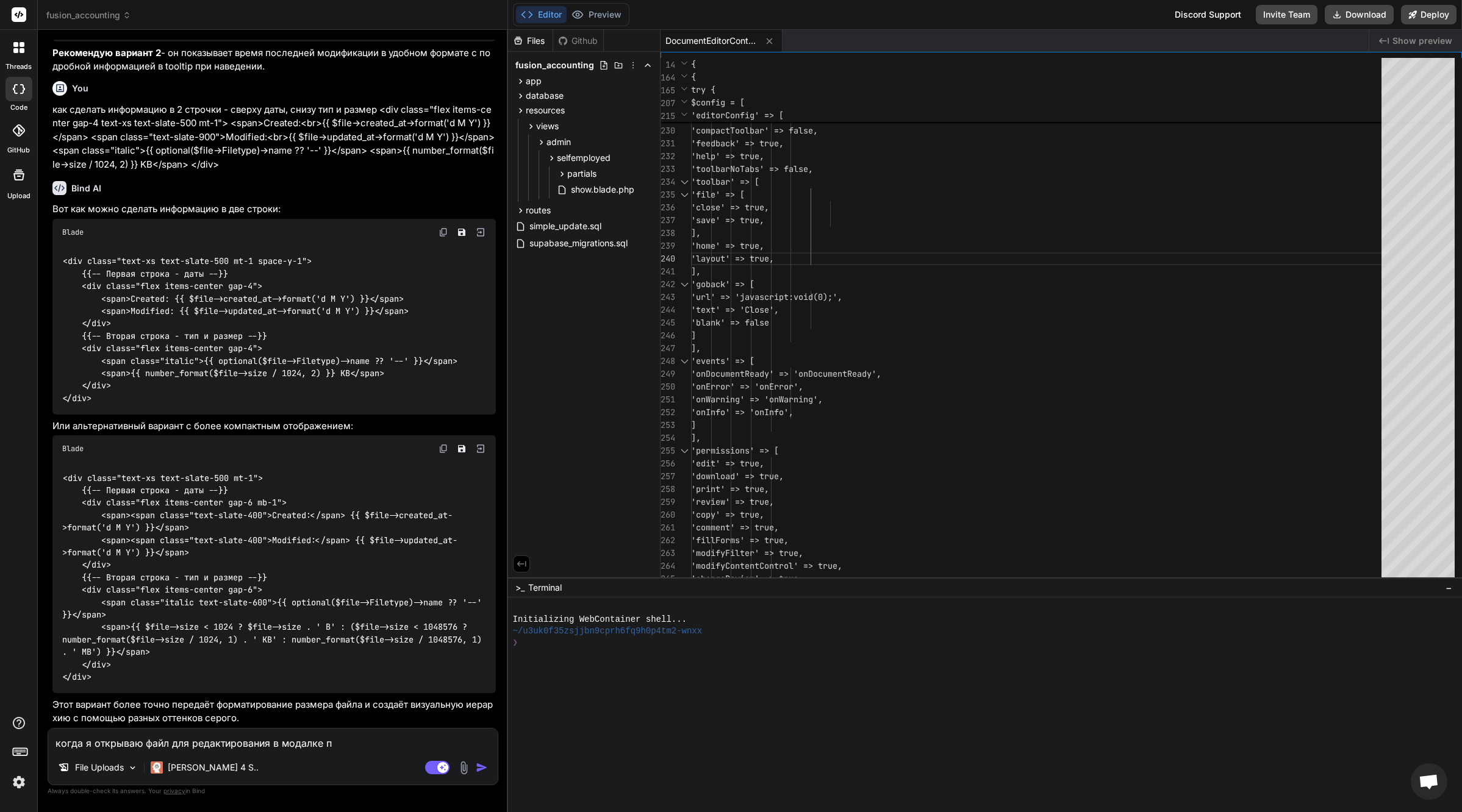
type textarea "x"
type textarea "когда я открываю файл для редактирования в модалке при"
type textarea "x"
type textarea "когда я открываю файл для редактирования в модалке при"
type textarea "x"
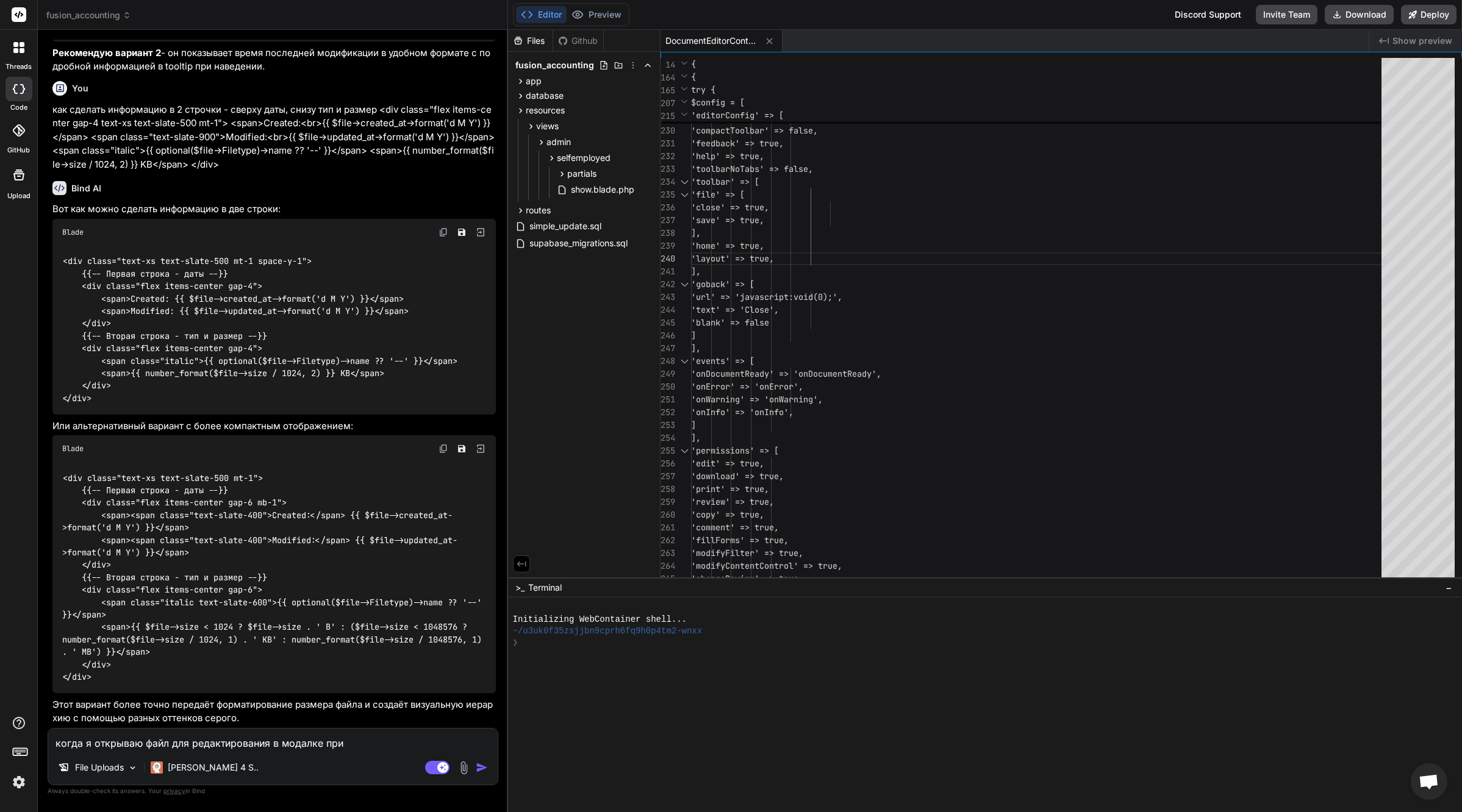
type textarea "когда я открываю файл для редактирования в модалке при п"
type textarea "x"
type textarea "когда я открываю файл для редактирования в модалке при по"
type textarea "x"
type textarea "когда я открываю файл для редактирования в модалке при пом"
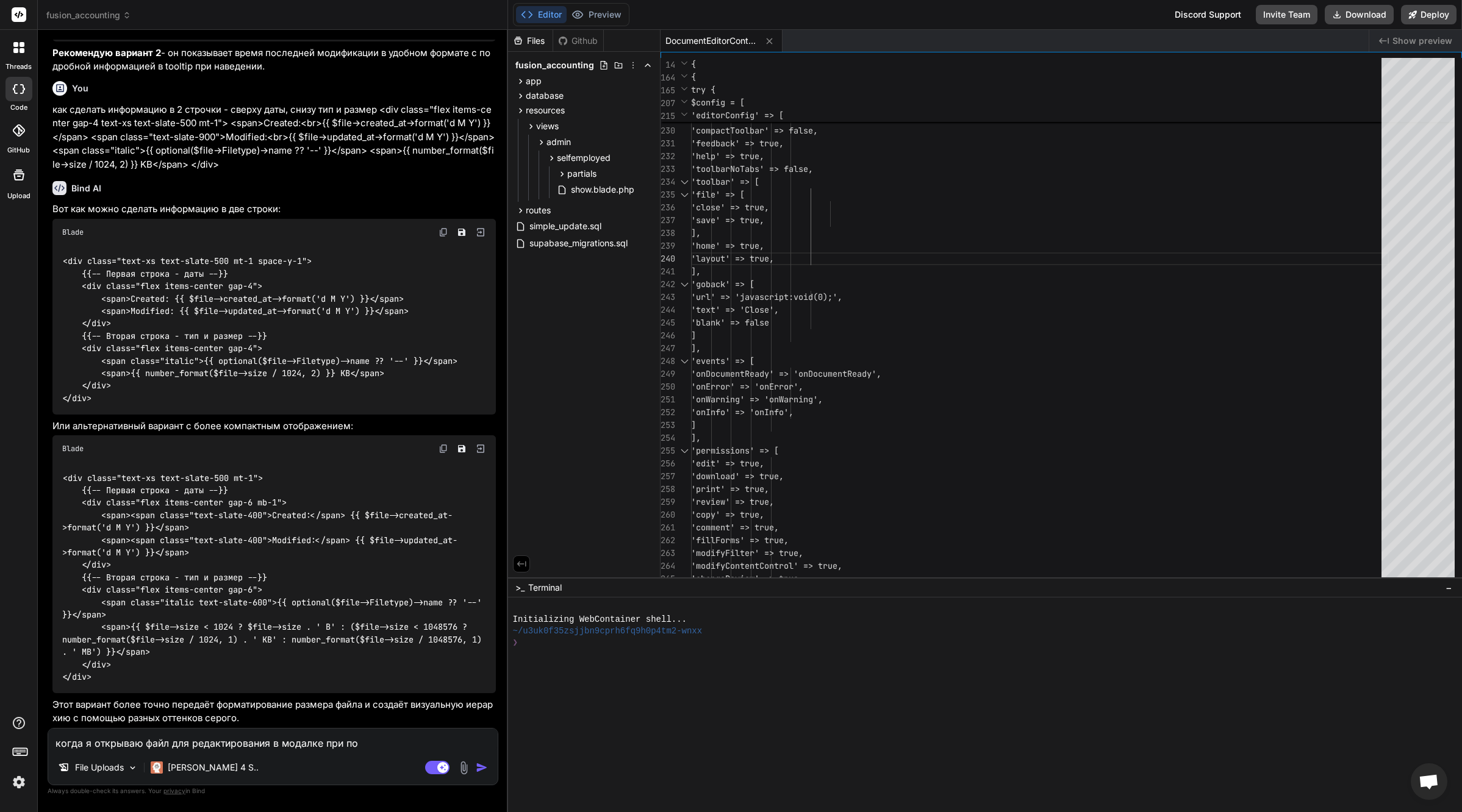
type textarea "x"
type textarea "когда я открываю файл для редактирования в модалке при помо"
type textarea "x"
type textarea "когда я открываю файл для редактирования в модалке при помощ"
type textarea "x"
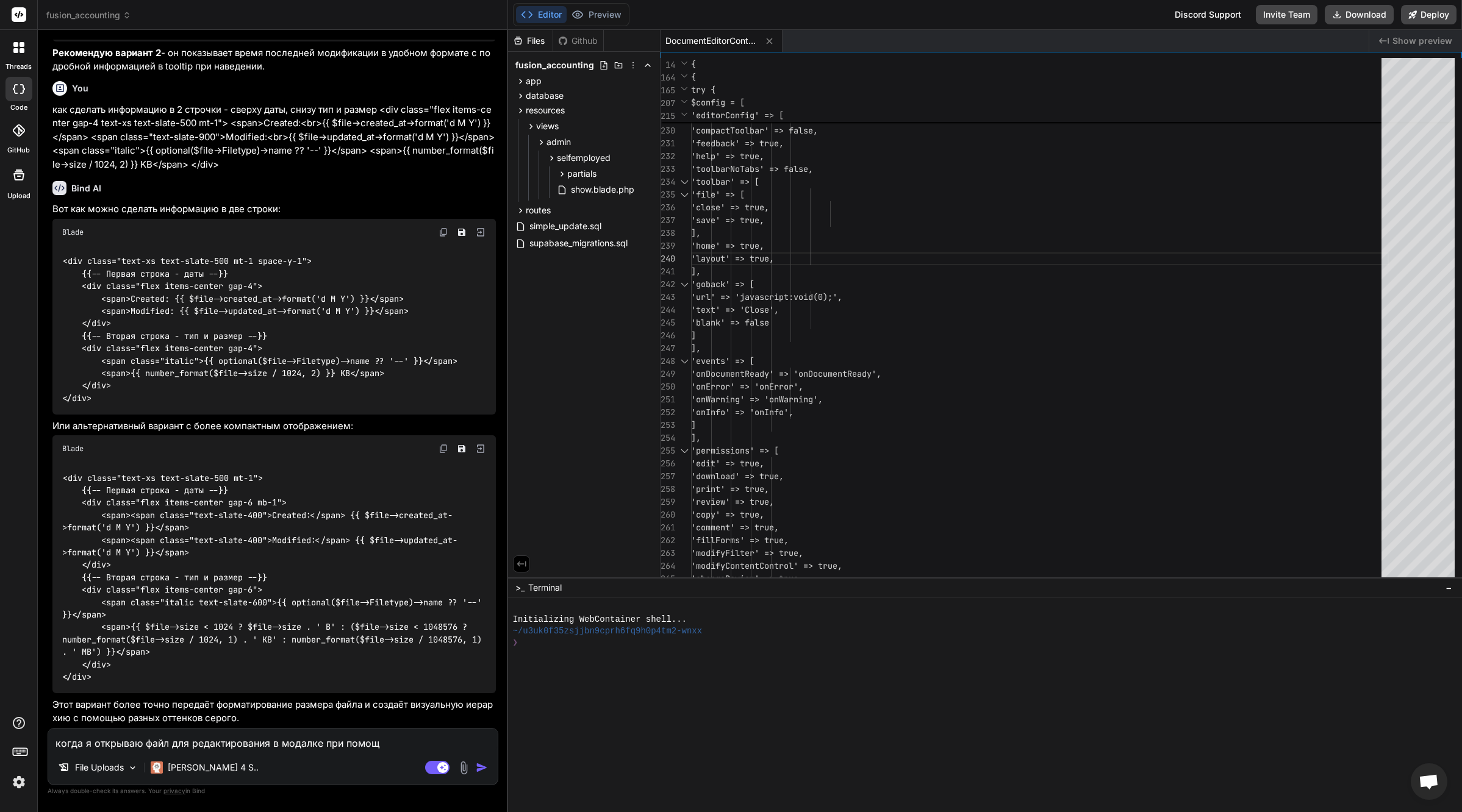
type textarea "когда я открываю файл для редактирования в модалке при помощи"
type textarea "x"
type textarea "когда я открываю файл для редактирования в модалке при помощи"
type textarea "x"
type textarea "когда я открываю файл для редактирования в модалке при помощи щ"
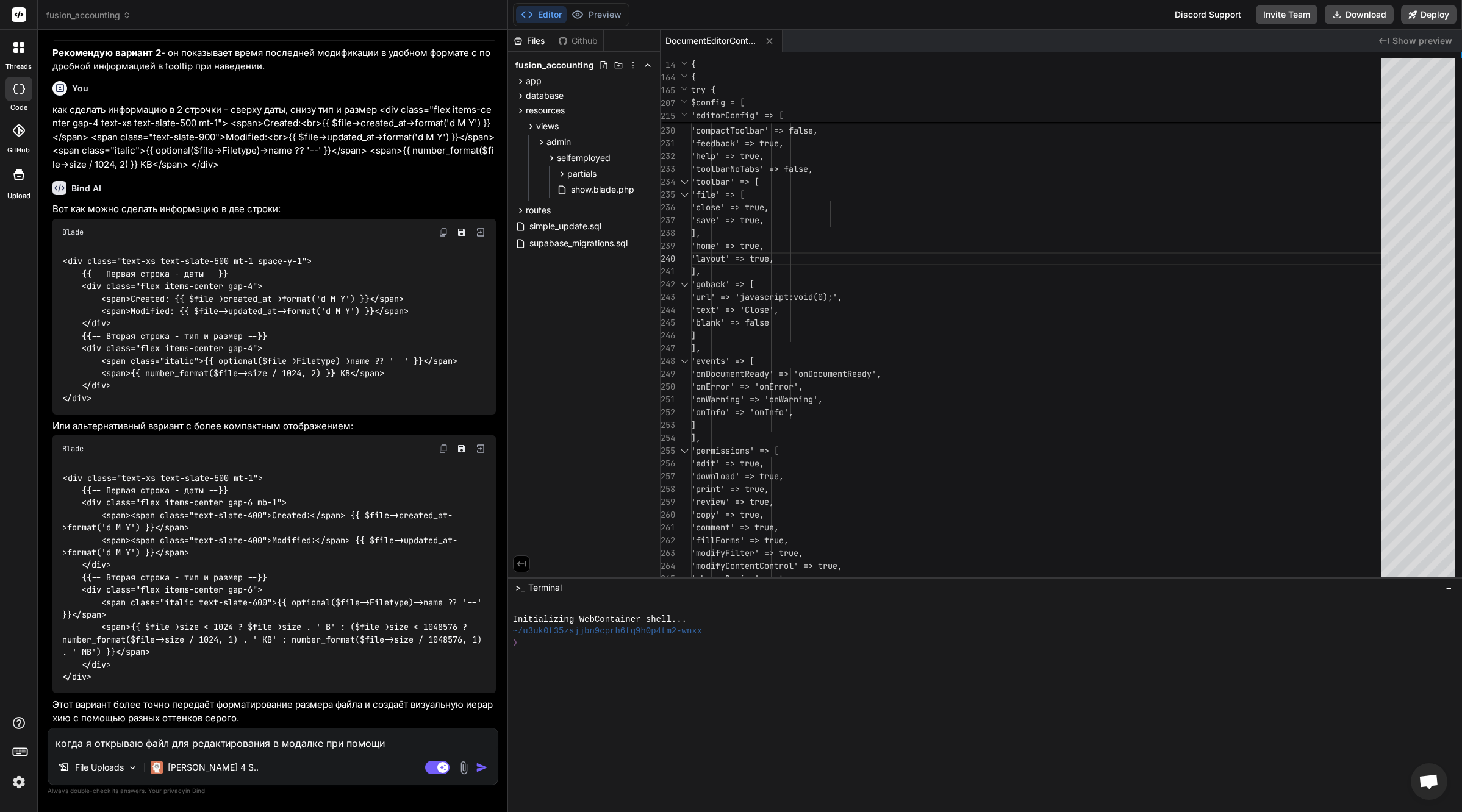
type textarea "x"
type textarea "когда я открываю файл для редактирования в модалке при помощи on"
type textarea "x"
type textarea "когда я открываю файл для редактирования в модалке при помощи onl"
type textarea "x"
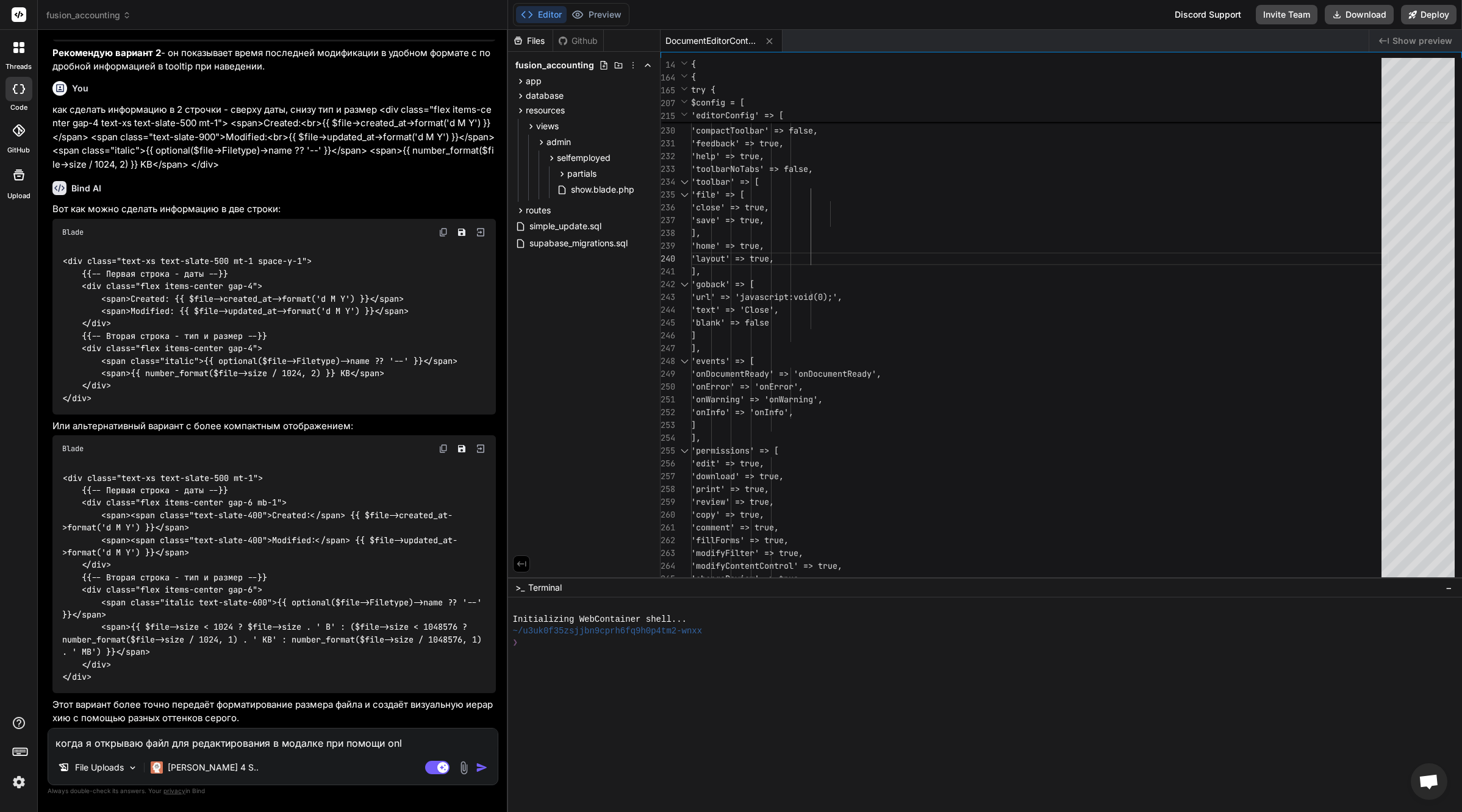
type textarea "когда я открываю файл для редактирования в модалке при помощи only"
type textarea "x"
type textarea "когда я открываю файл для редактирования в модалке при помощи onlyo"
type textarea "x"
type textarea "когда я открываю файл для редактирования в модалке при помощи onlyof"
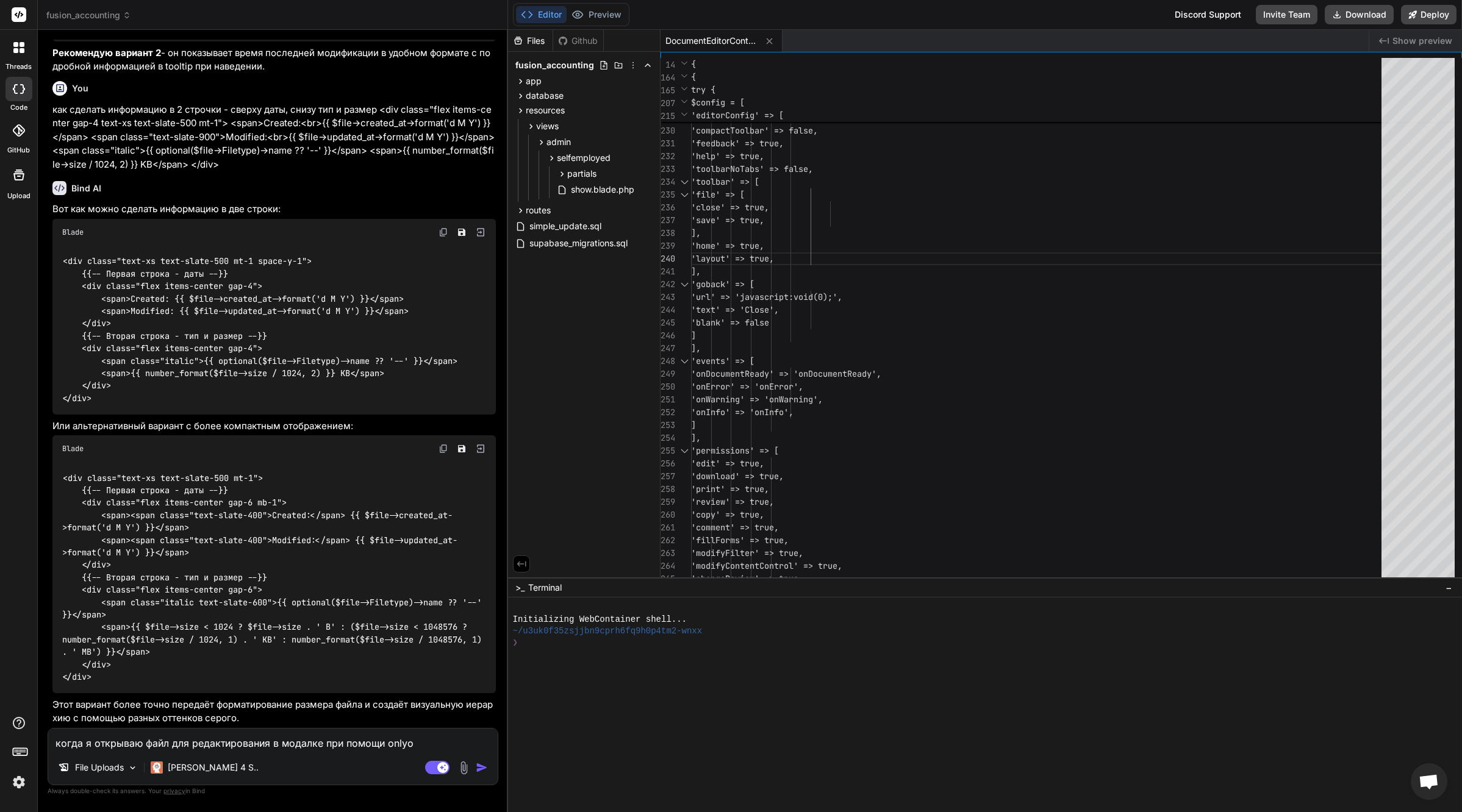
type textarea "x"
type textarea "когда я открываю файл для редактирования в модалке при помощи onlyoff"
type textarea "x"
type textarea "когда я открываю файл для редактирования в модалке при помощи onlyoffi"
type textarea "x"
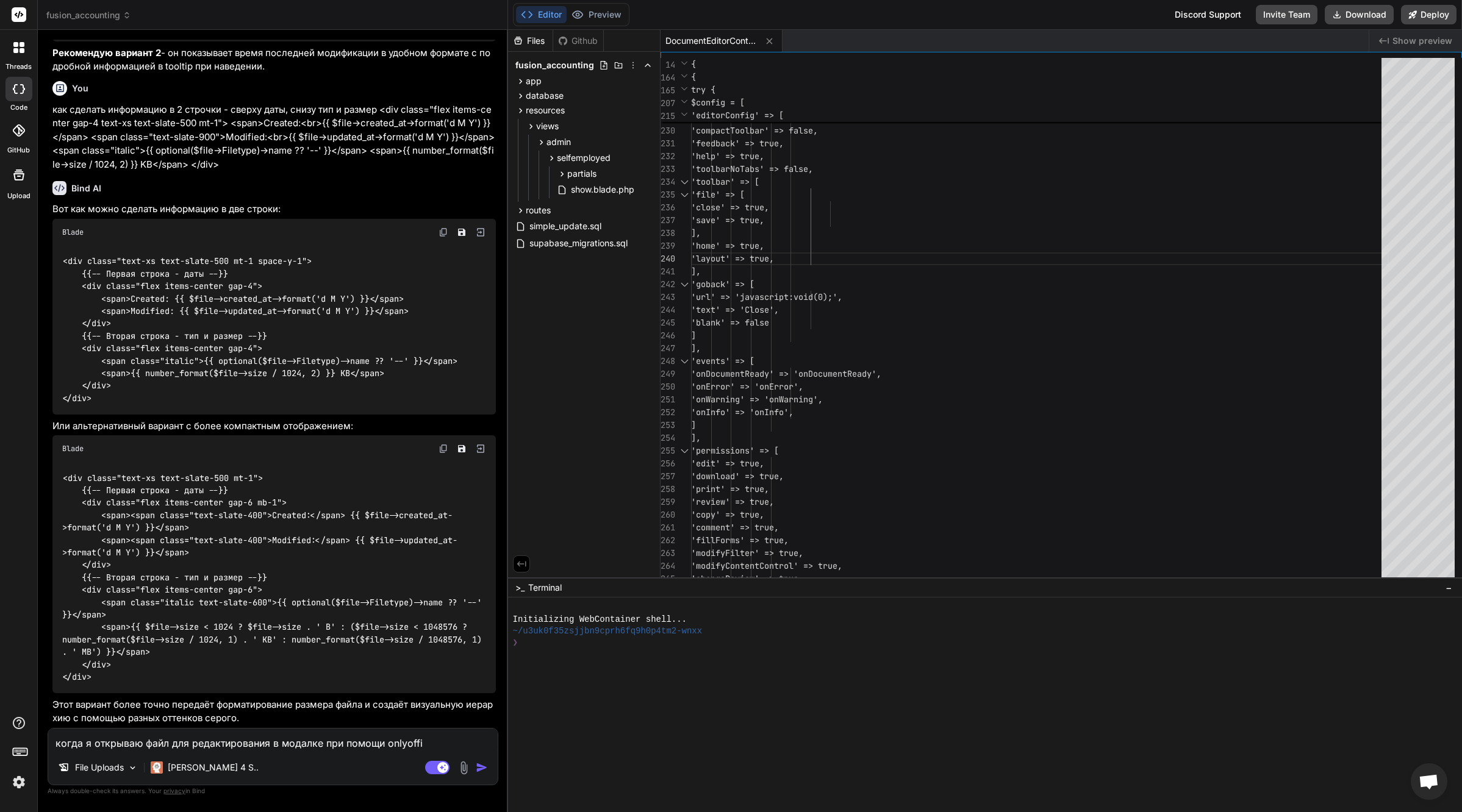
type textarea "когда я открываю файл для редактирования в модалке при помощи onlyoffic"
type textarea "x"
type textarea "когда я открываю файл для редактирования в модалке при помощи onlyoffice"
type textarea "x"
type textarea "когда я открываю файл для редактирования в модалке при помощи onlyoffice"
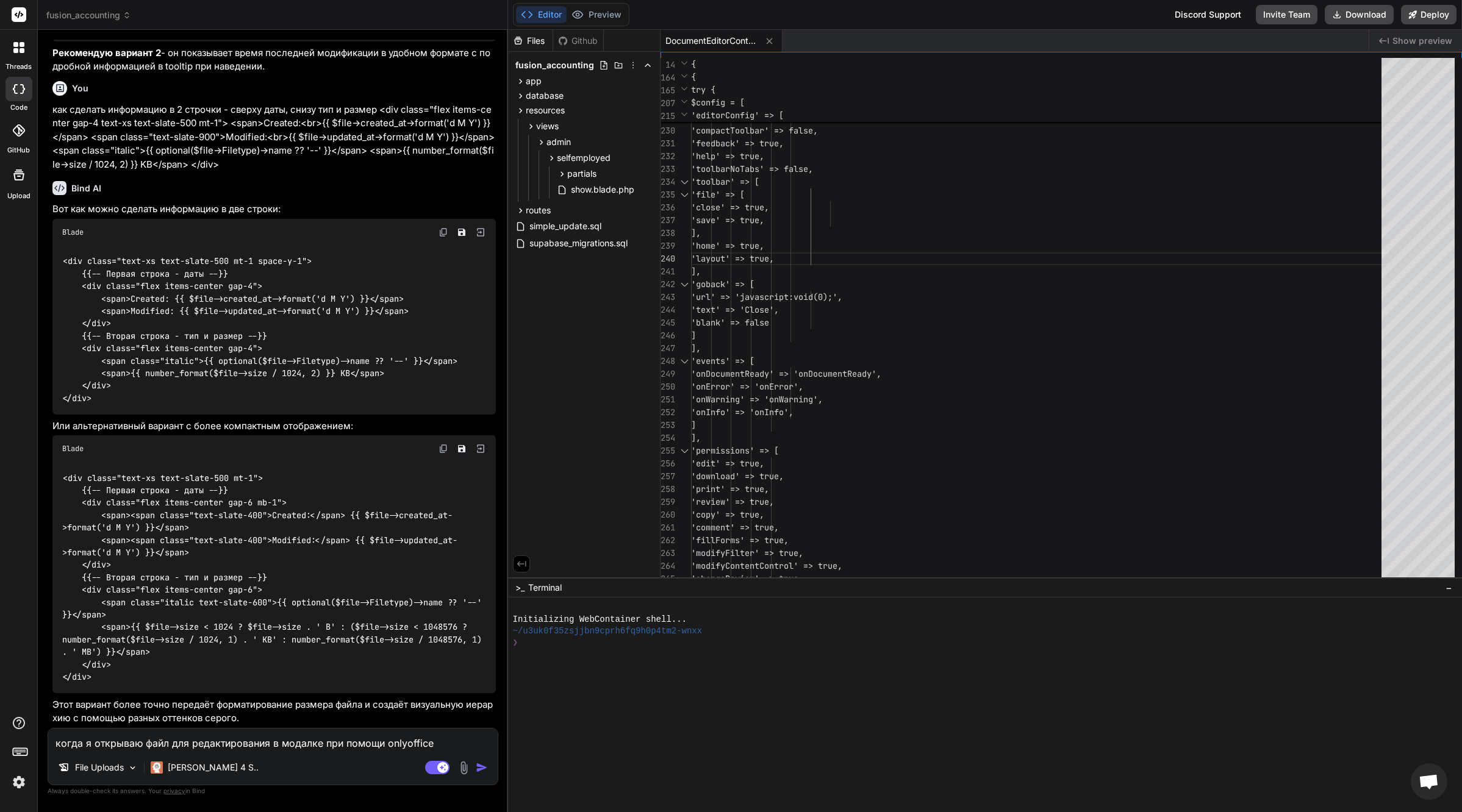
type textarea "x"
type textarea "когда я открываю файл для редактирования в модалке при помощи onlyoffice b"
type textarea "x"
type textarea "когда я открываю файл для редактирования в модалке при помощи onlyoffice и"
type textarea "x"
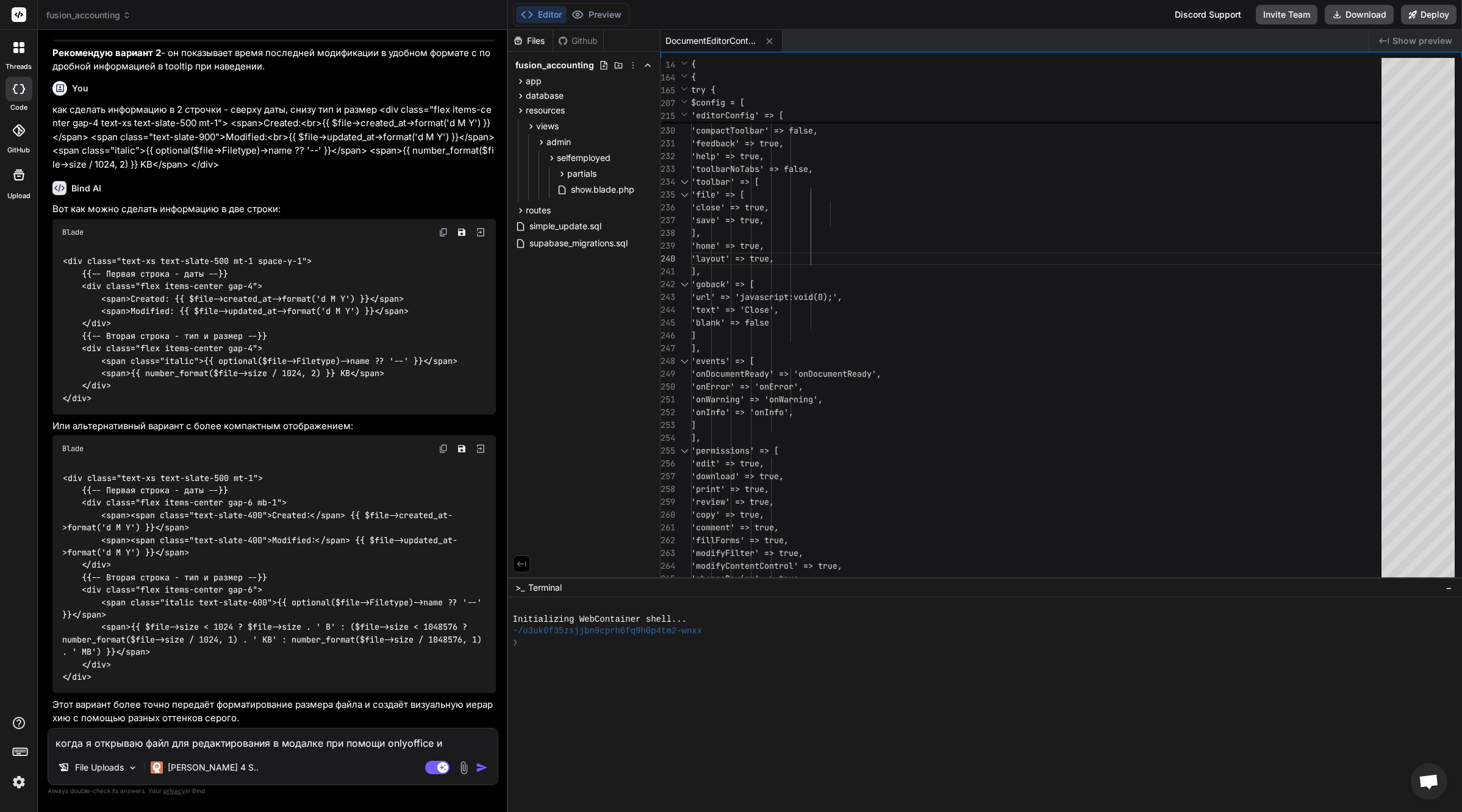
type textarea "когда я открываю файл для редактирования в модалке при помощи onlyoffice и п"
type textarea "x"
type textarea "когда я открываю файл для редактирования в модалке при помощи onlyoffice и по"
type textarea "x"
type textarea "когда я открываю файл для редактирования в модалке при помощи onlyoffice и пот"
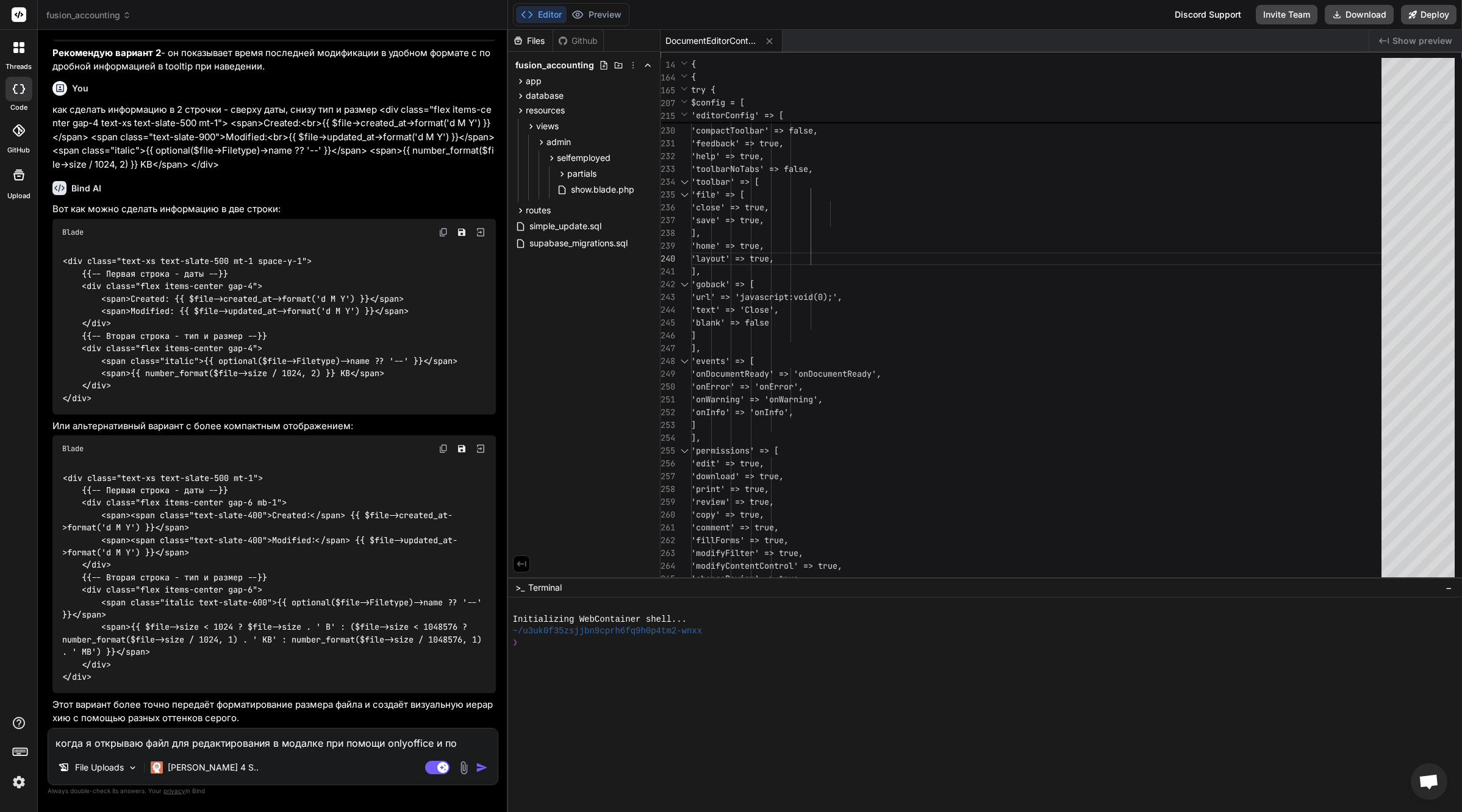
type textarea "x"
type textarea "когда я открываю файл для редактирования в модалке при помощи onlyoffice и пото"
type textarea "x"
type textarea "когда я открываю файл для редактирования в модалке при помощи onlyoffice и потом"
type textarea "x"
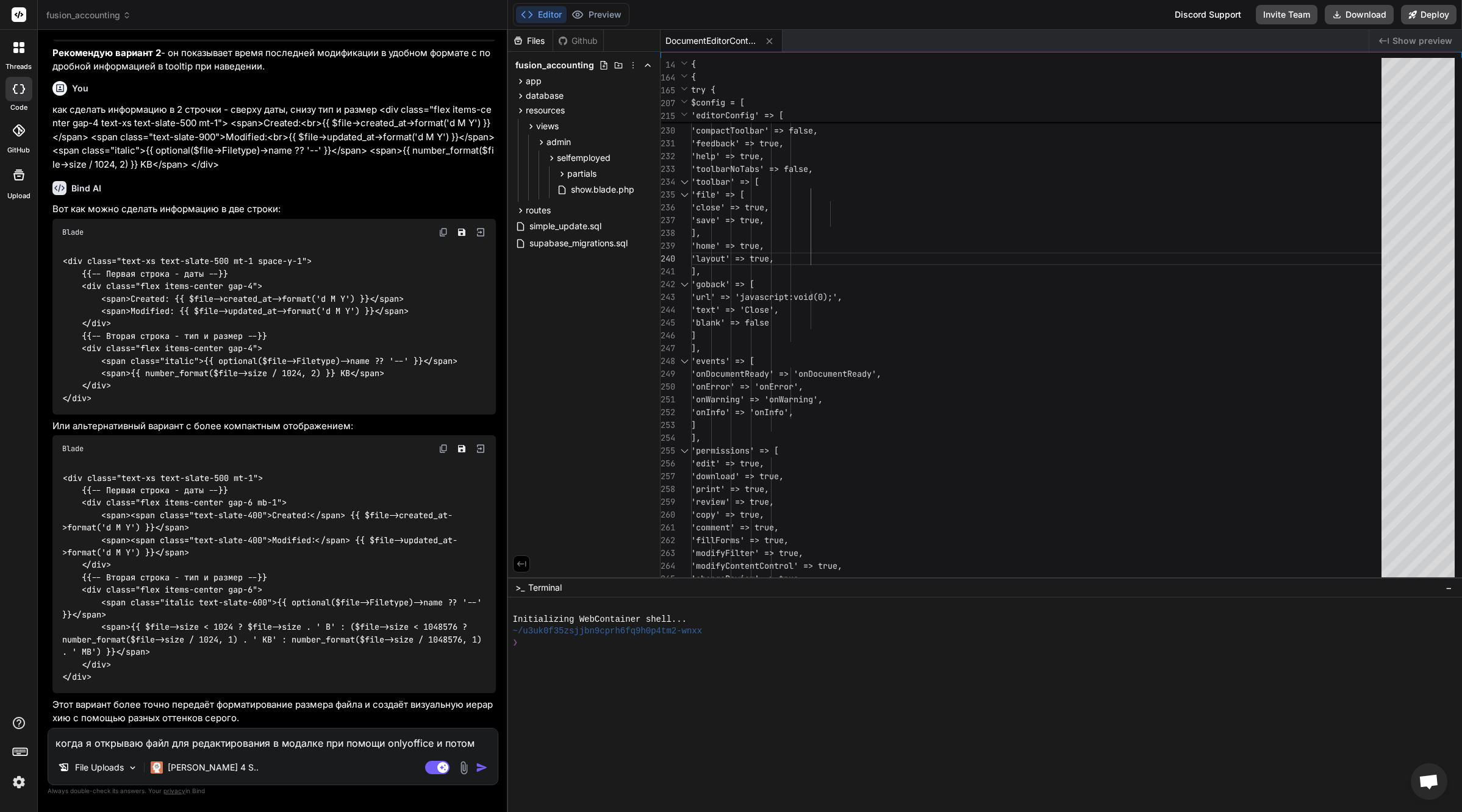
type textarea "когда я открываю файл для редактирования в модалке при помощи onlyoffice и потом"
type textarea "x"
type textarea "когда я открываю файл для редактирования в модалке при помощи onlyoffice и пото…"
type textarea "x"
type textarea "когда я открываю файл для редактирования в модалке при помощи onlyoffice и пото…"
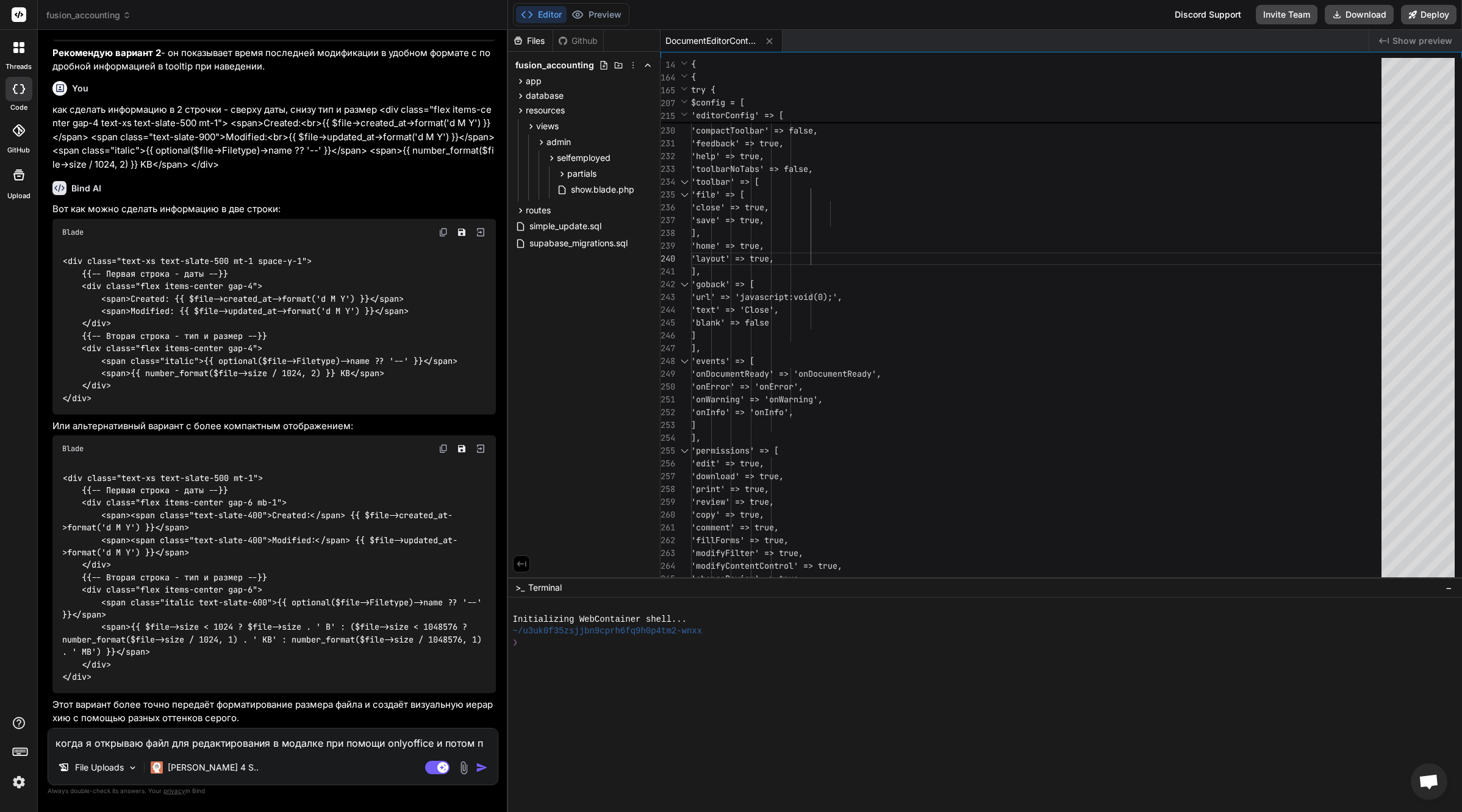
type textarea "x"
type textarea "когда я открываю файл для редактирования в модалке при помощи onlyoffice и пото…"
type textarea "x"
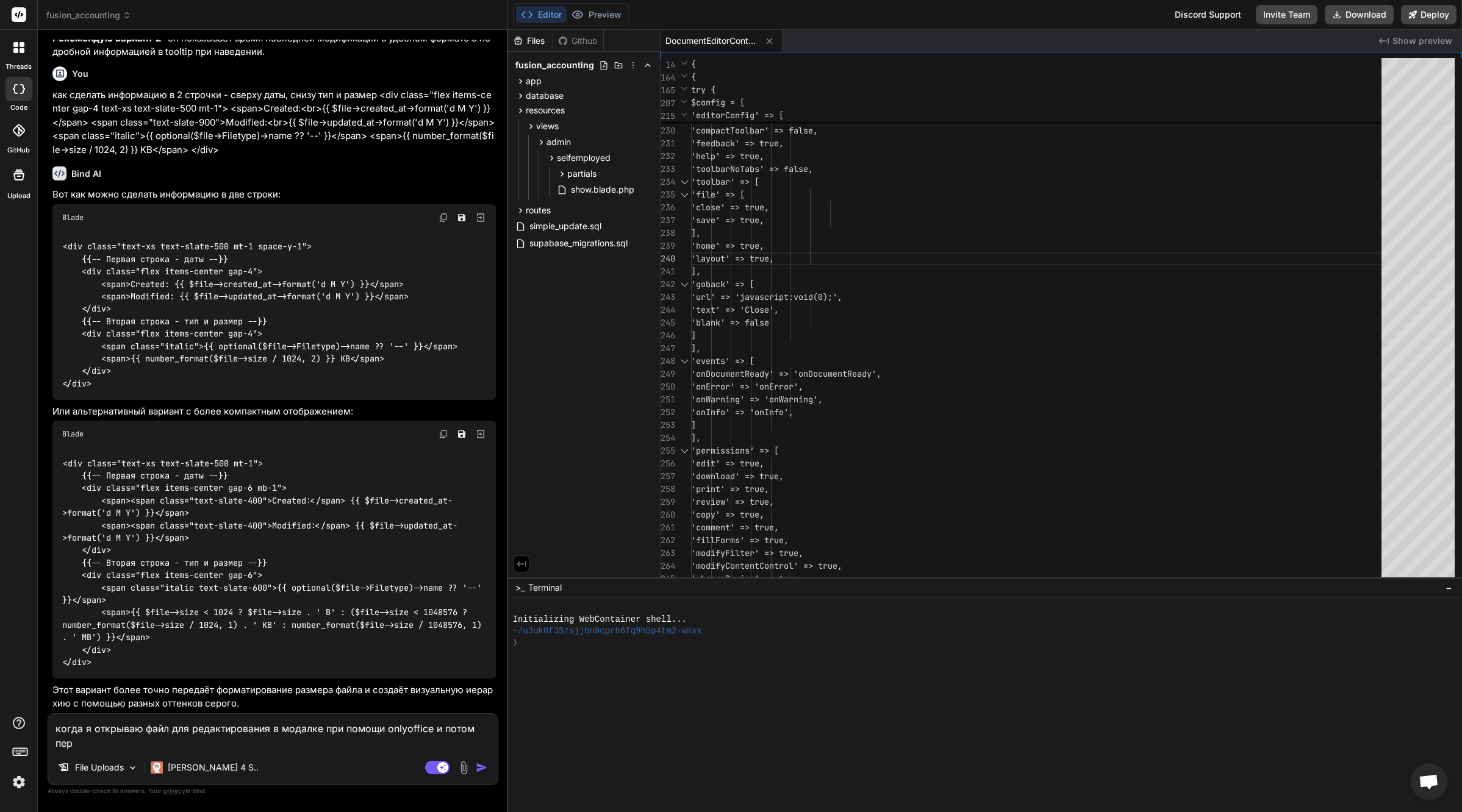
type textarea "когда я открываю файл для редактирования в модалке при помощи onlyoffice и пото…"
type textarea "x"
type textarea "когда я открываю файл для редактирования в модалке при помощи onlyoffice и пото…"
type textarea "x"
type textarea "когда я открываю файл для редактирования в модалке при помощи onlyoffice и пото…"
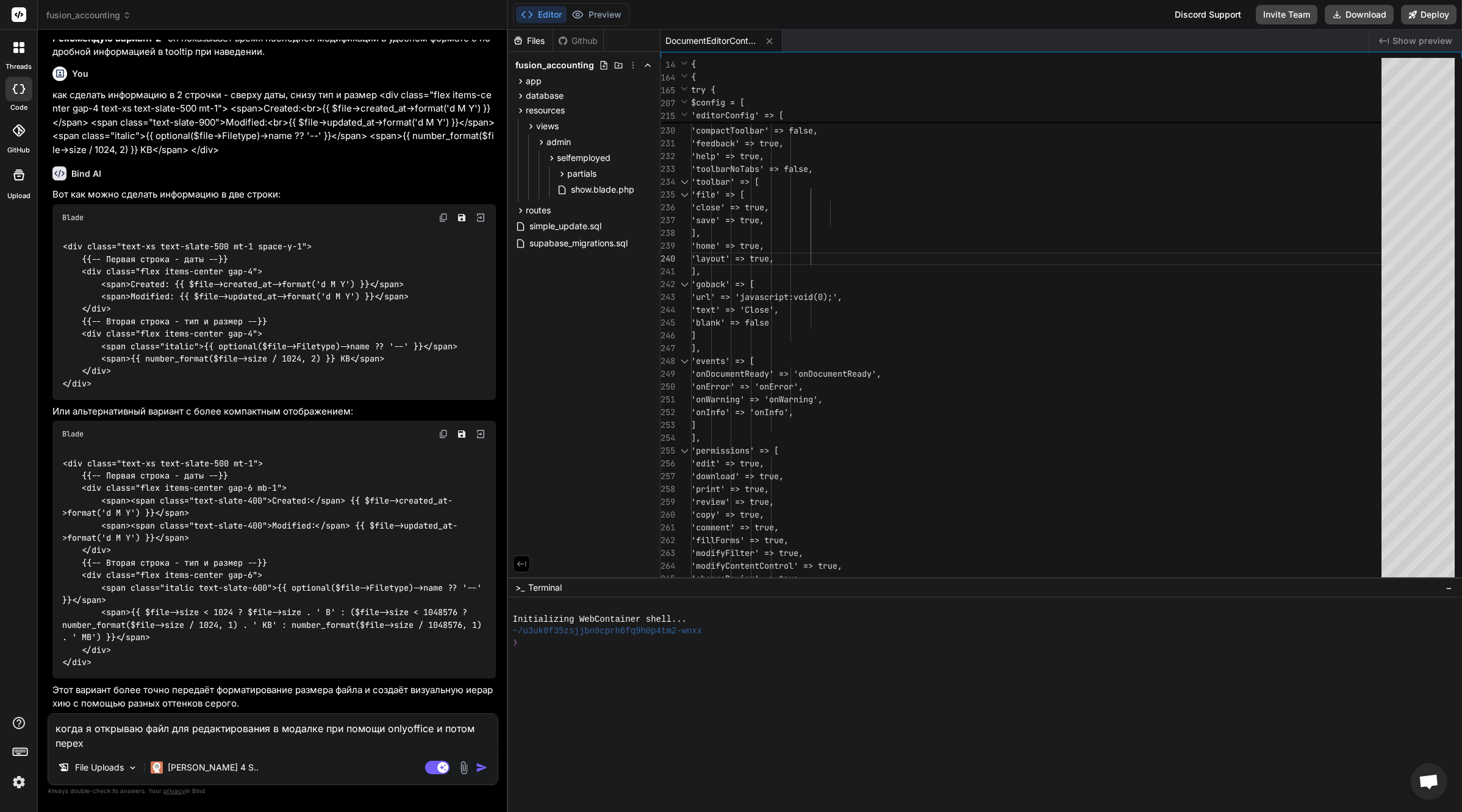
type textarea "x"
type textarea "когда я открываю файл для редактирования в модалке при помощи onlyoffice и пото…"
type textarea "x"
type textarea "когда я открываю файл для редактирования в модалке при помощи onlyoffice и пото…"
type textarea "x"
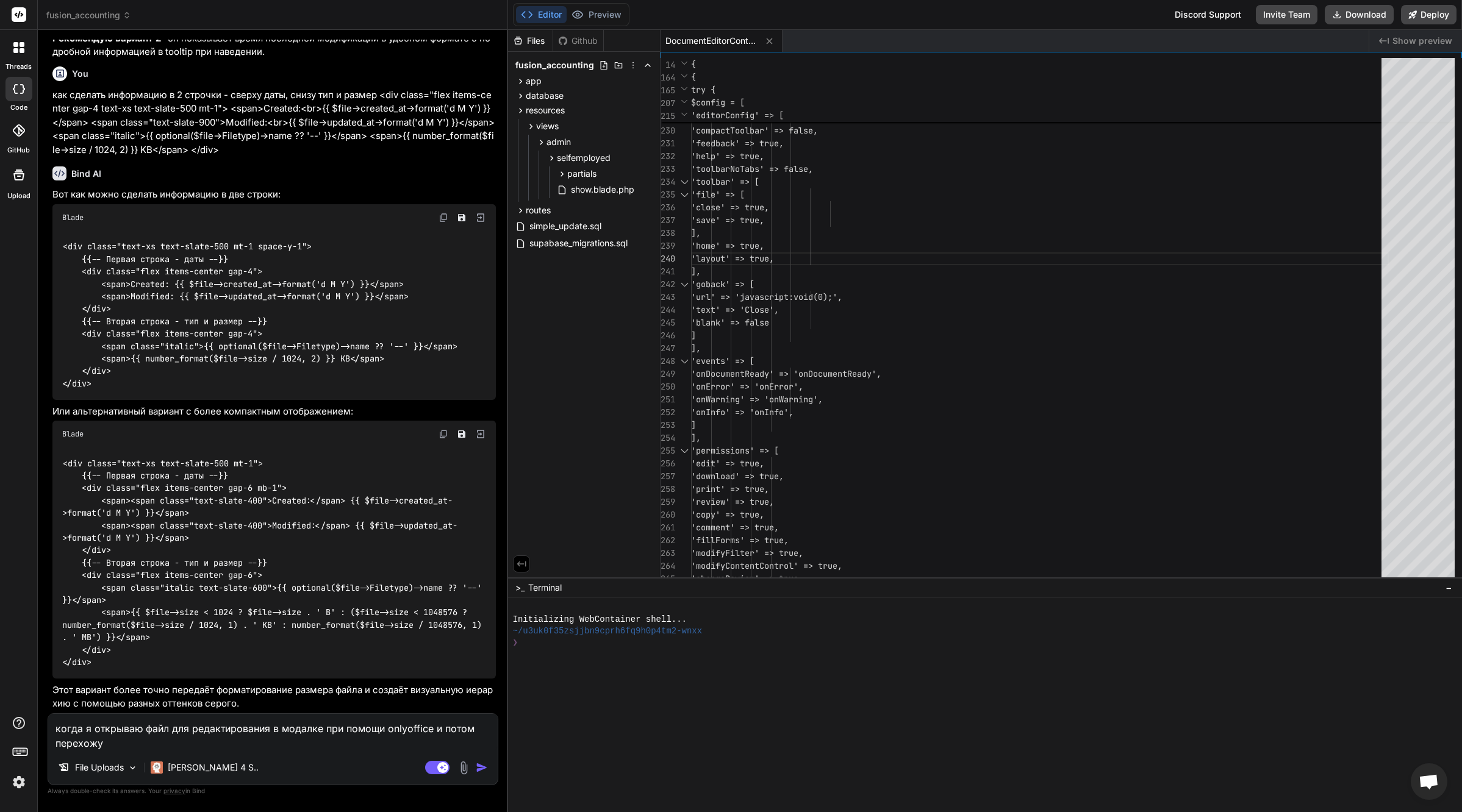
type textarea "когда я открываю файл для редактирования в модалке при помощи onlyoffice и пото…"
type textarea "x"
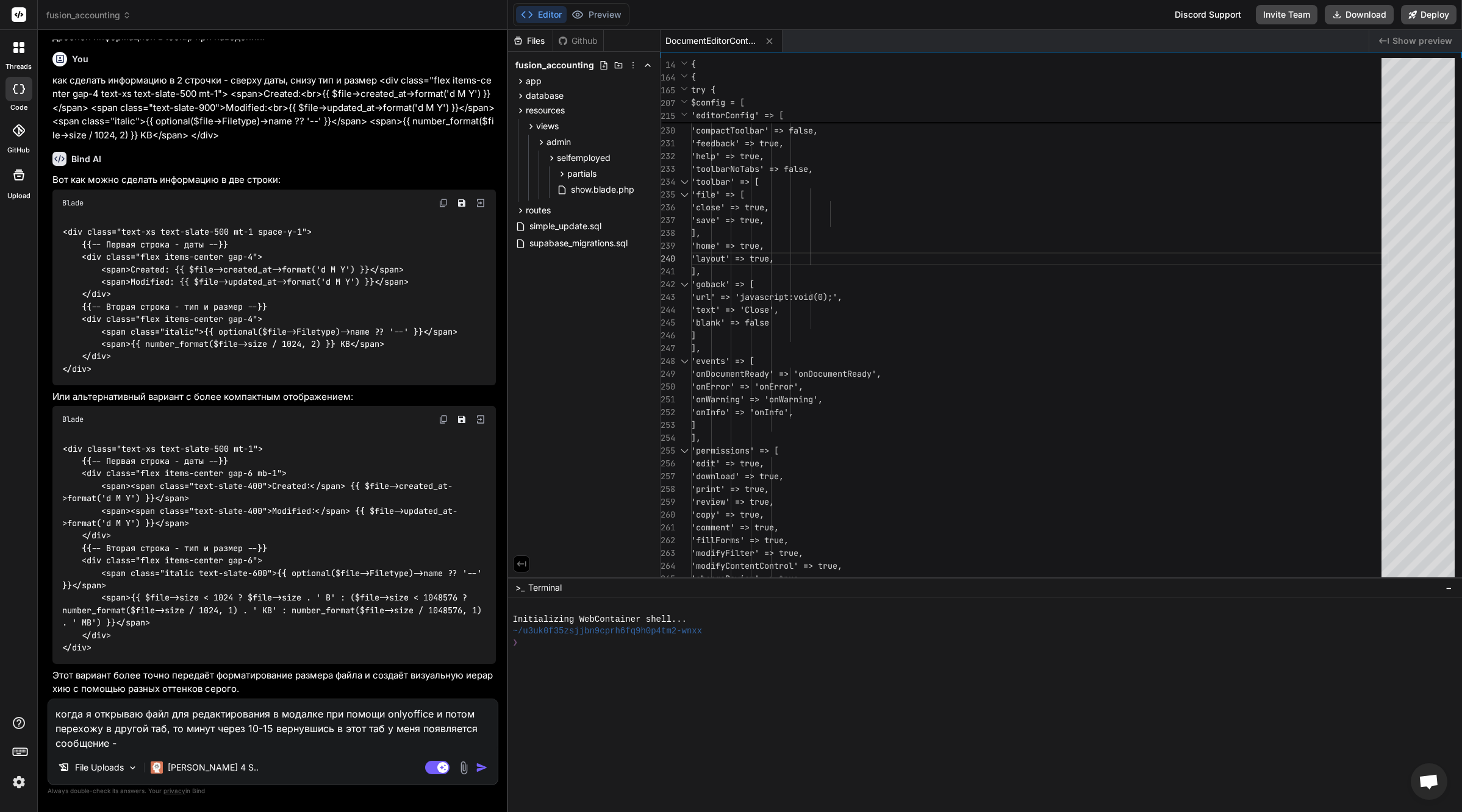
paste textarea "had been updated and the page would be reloaded to apply the changes"
click at [122, 739] on textarea "когда я открываю файл для редактирования в модалке при помощи onlyoffice и пото…" at bounding box center [273, 725] width 449 height 51
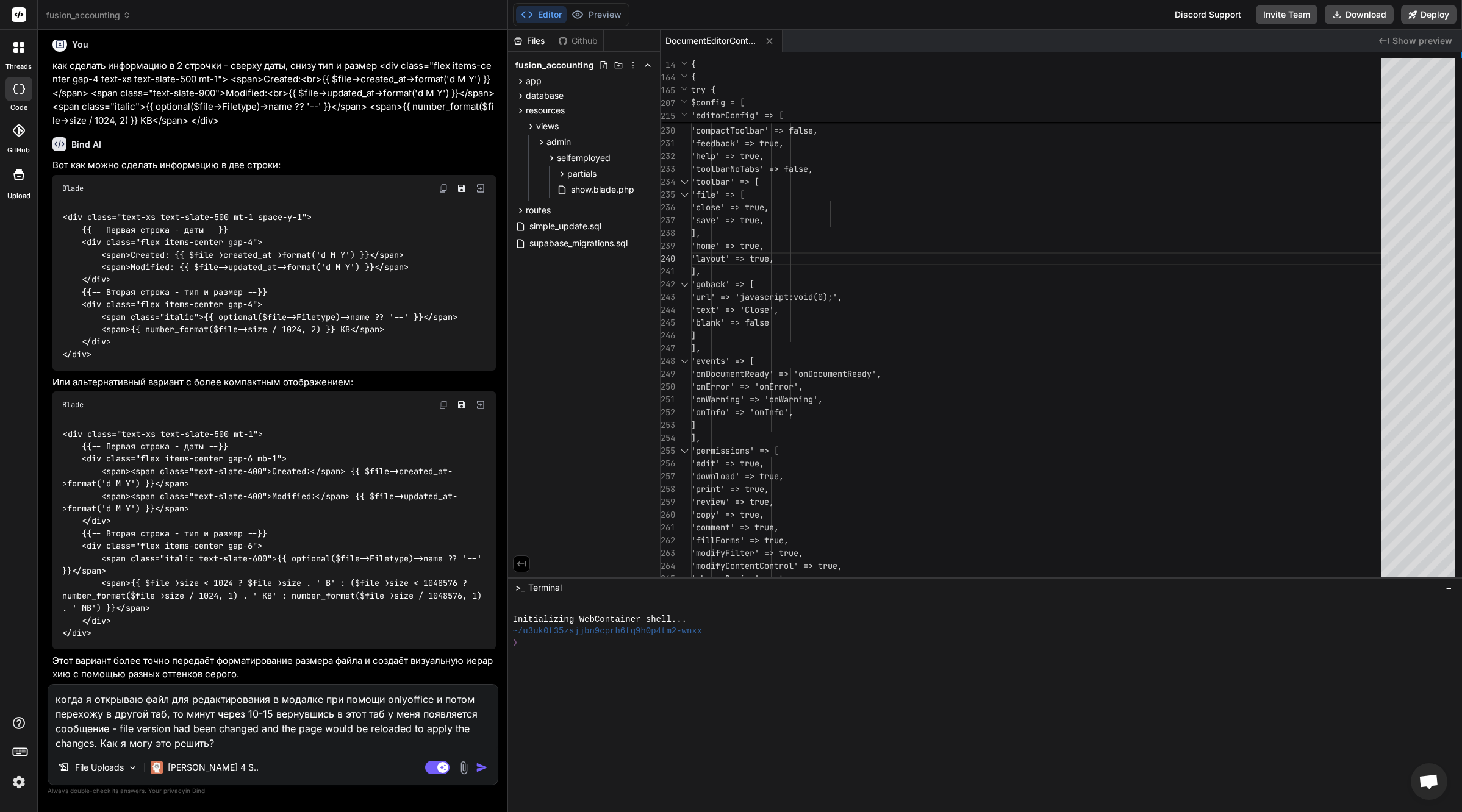
click at [261, 747] on textarea "когда я открываю файл для редактирования в модалке при помощи onlyoffice и пото…" at bounding box center [273, 717] width 449 height 66
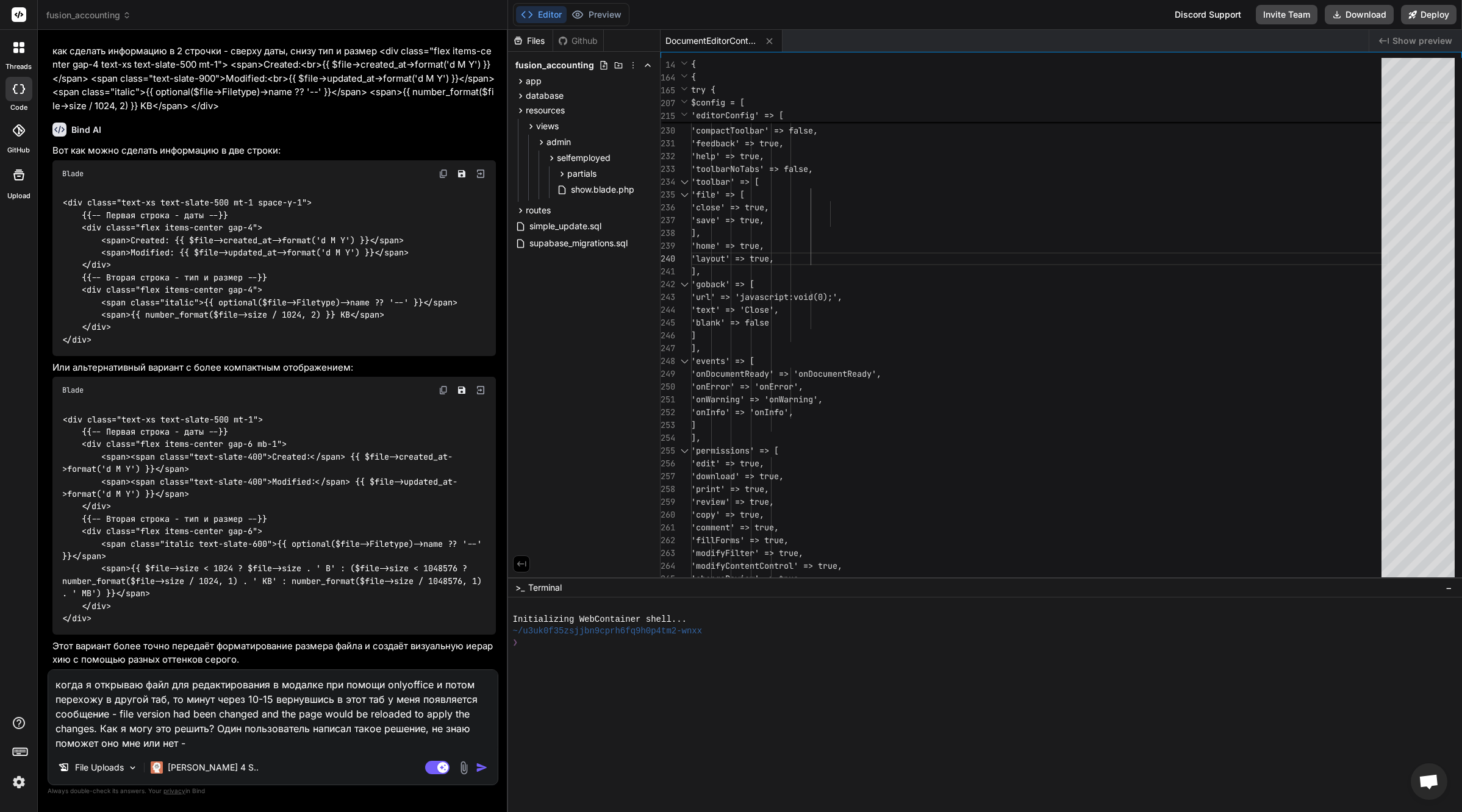
paste textarea "Due to the caching of JS files by my external nginx proxy, the API. js always r…"
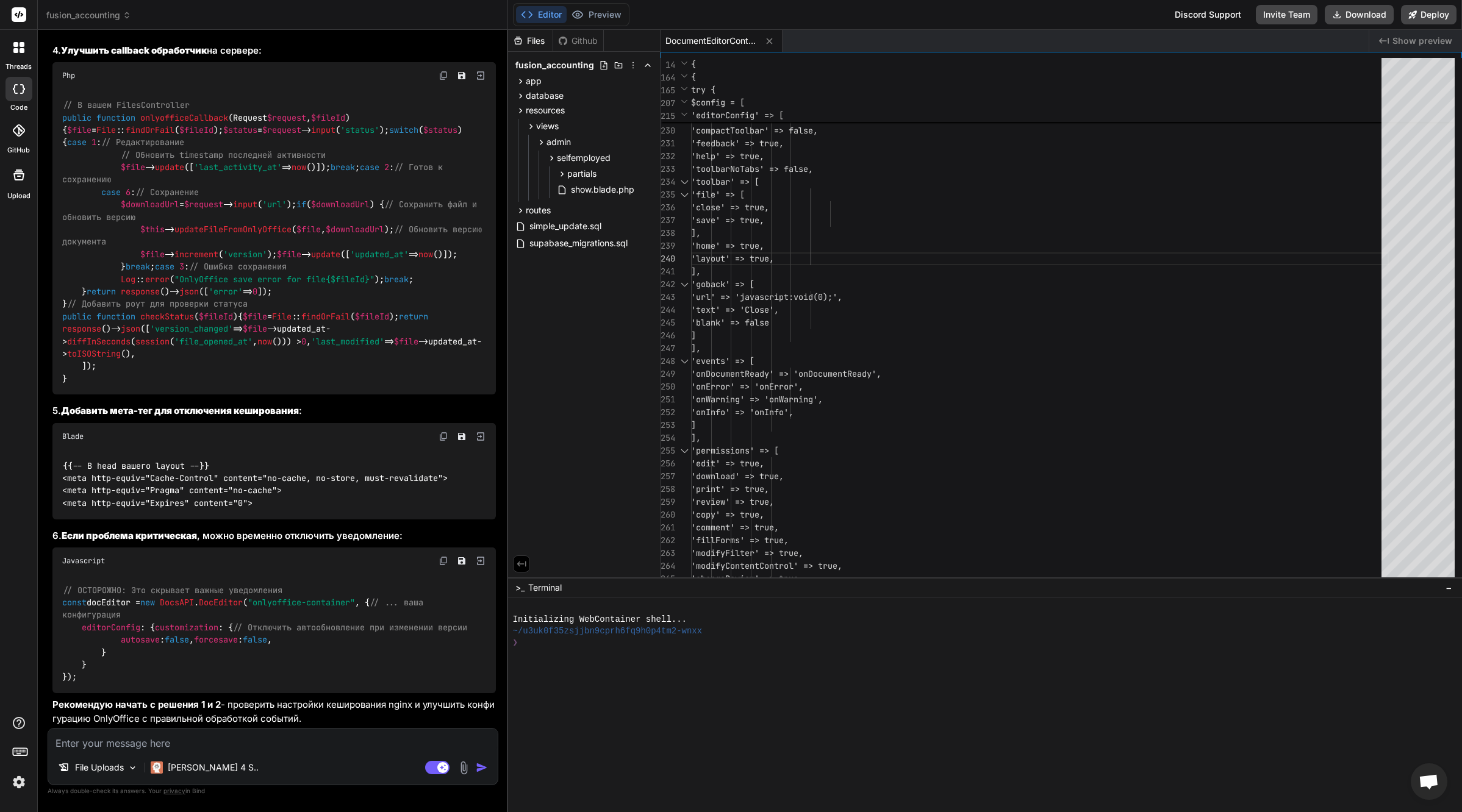
scroll to position [45605, 0]
click at [230, 747] on textarea at bounding box center [273, 740] width 449 height 22
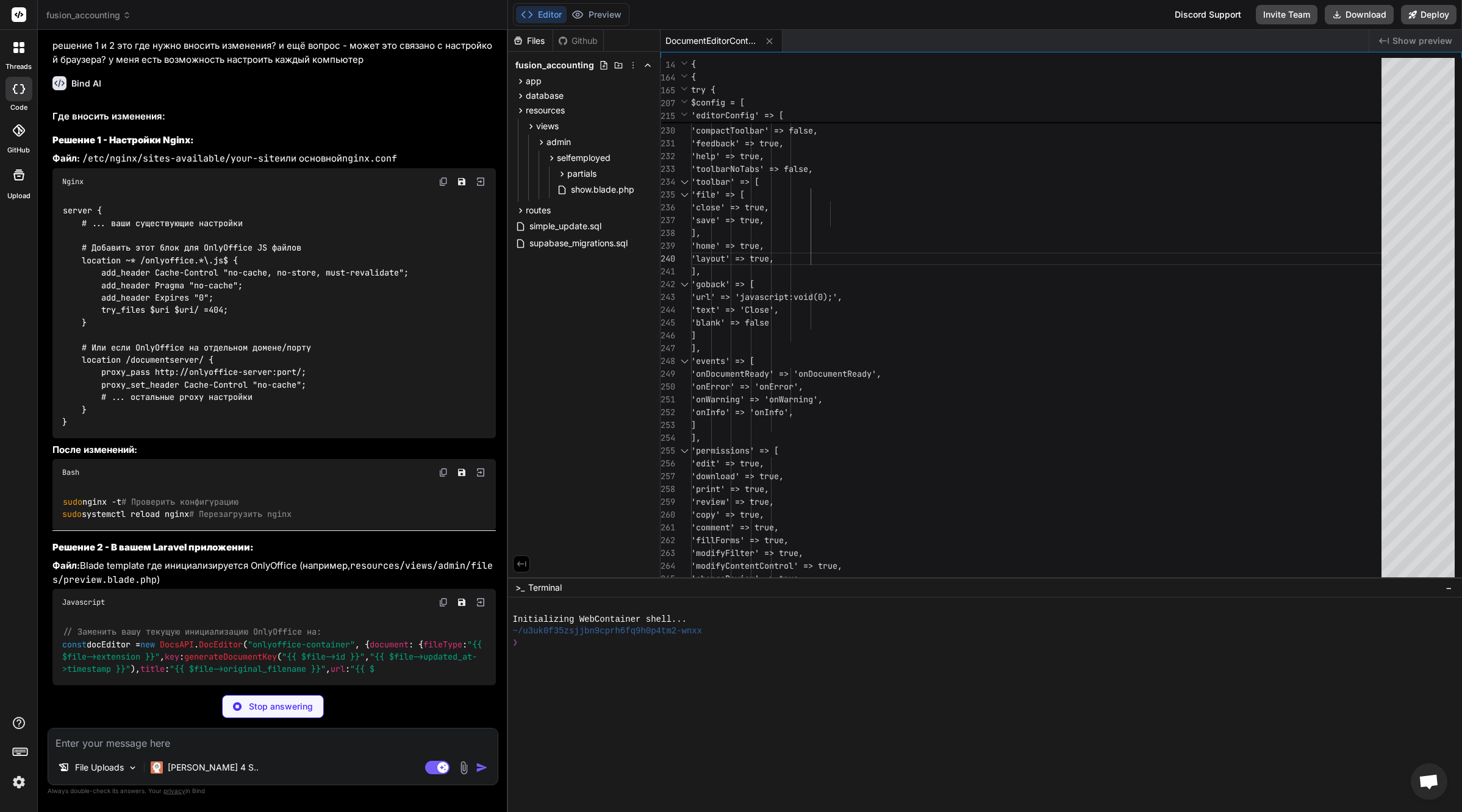
scroll to position [46160, 0]
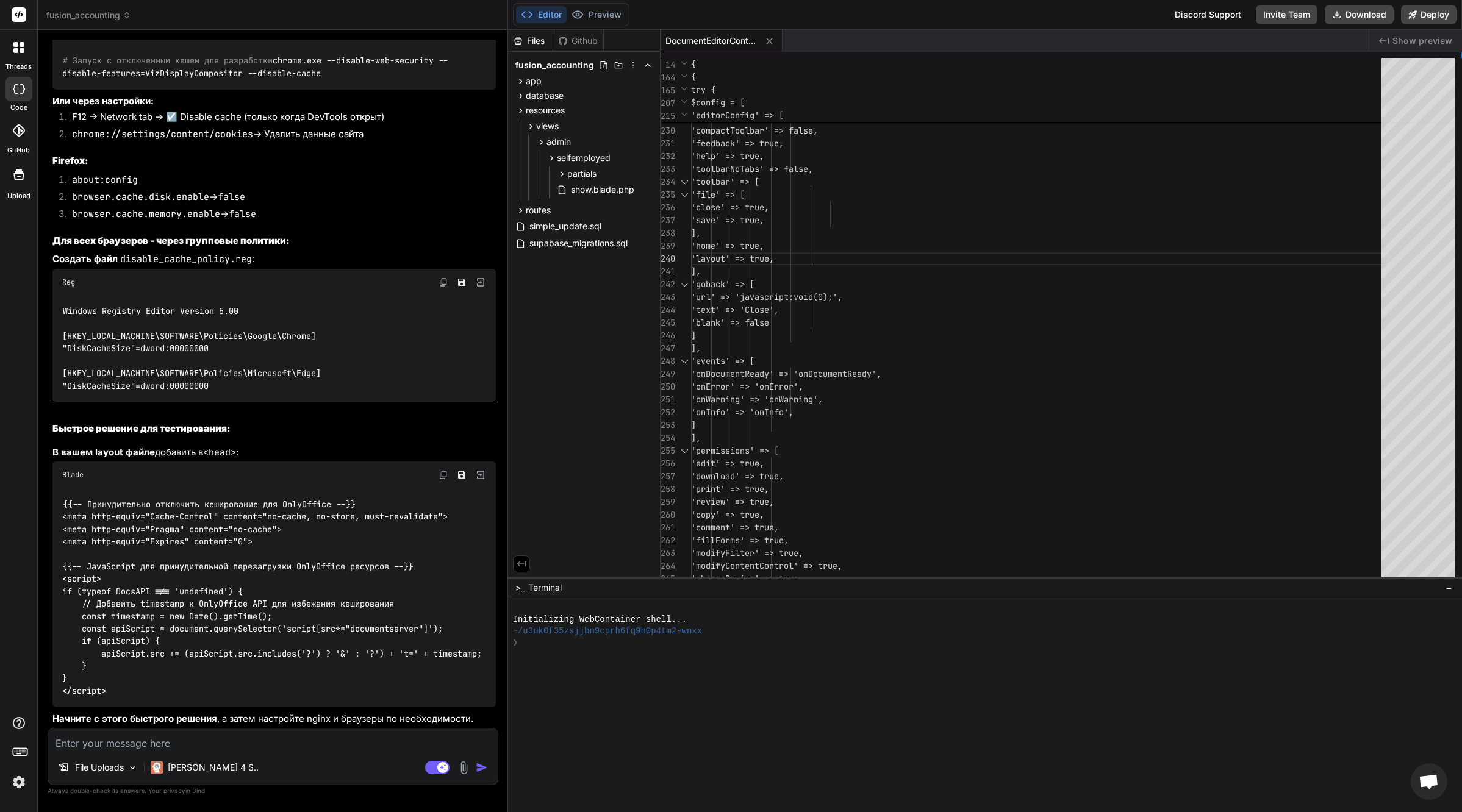
drag, startPoint x: 85, startPoint y: 320, endPoint x: 230, endPoint y: 321, distance: 145.0
copy code "/etc/nginx/sites-available/"
